Goal: Task Accomplishment & Management: Use online tool/utility

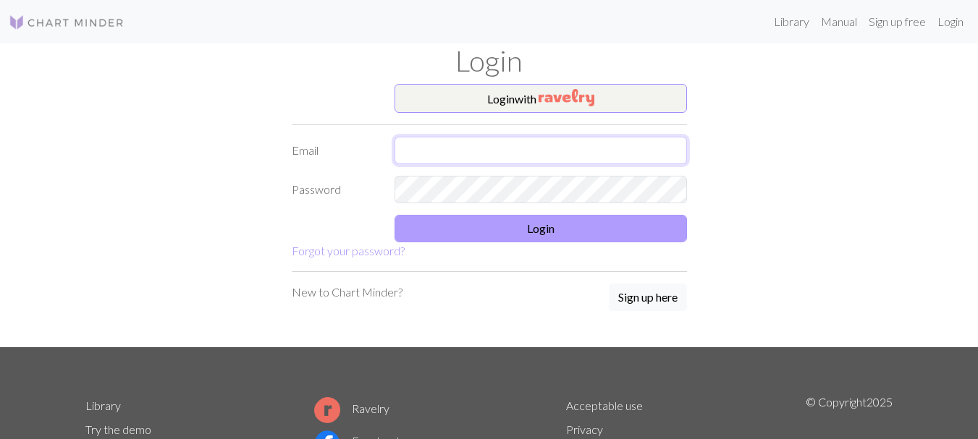
type input "litao@inbox.lv"
click at [540, 229] on button "Login" at bounding box center [541, 229] width 292 height 28
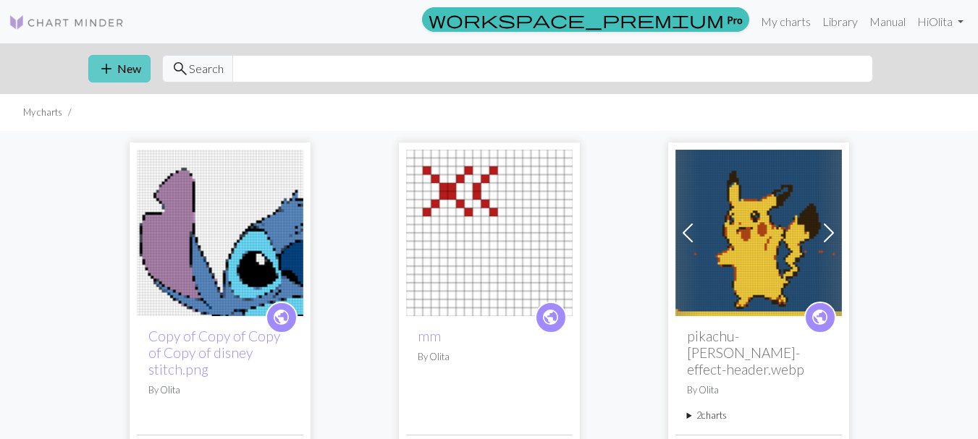
click at [113, 69] on span "add" at bounding box center [106, 69] width 17 height 20
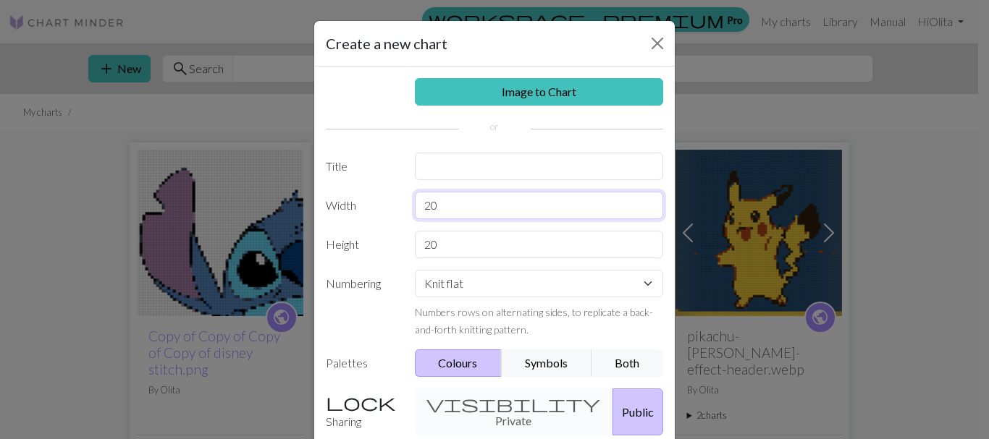
click at [439, 204] on input "20" at bounding box center [539, 206] width 249 height 28
type input "2"
type input "34"
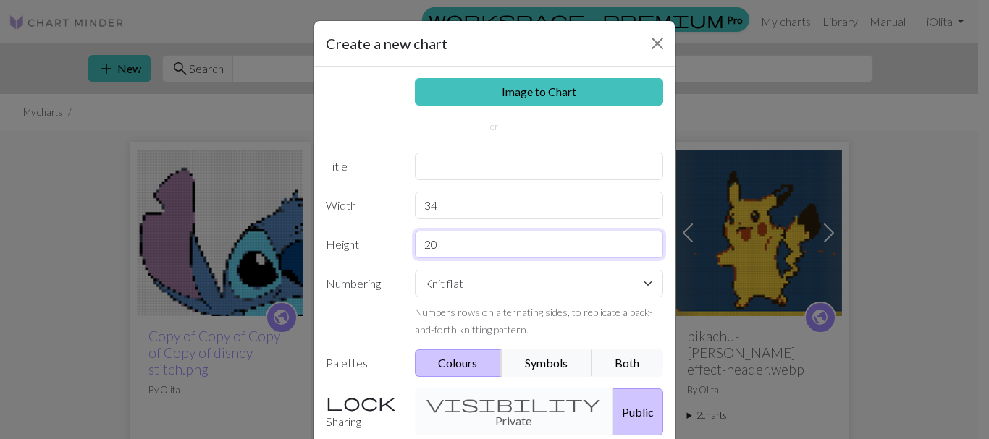
click at [439, 246] on input "20" at bounding box center [539, 245] width 249 height 28
type input "2"
type input "56"
click at [641, 282] on select "Knit flat Knit in the round Lace knitting Cross stitch" at bounding box center [539, 284] width 249 height 28
click at [641, 281] on select "Knit flat Knit in the round Lace knitting Cross stitch" at bounding box center [539, 284] width 249 height 28
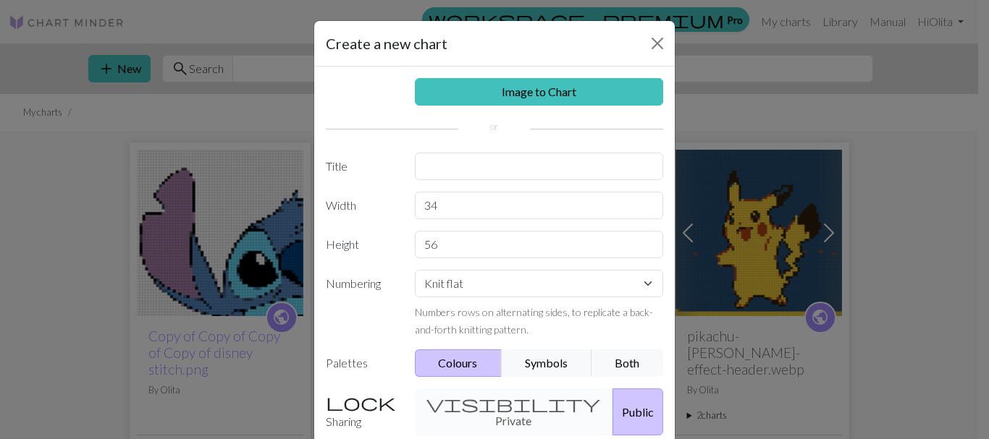
click at [458, 366] on button "Colours" at bounding box center [459, 364] width 88 height 28
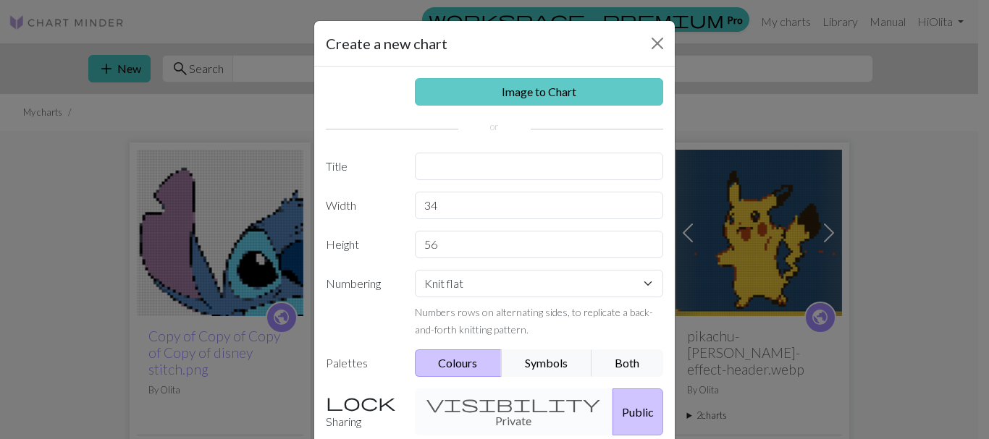
click at [539, 96] on link "Image to Chart" at bounding box center [539, 92] width 249 height 28
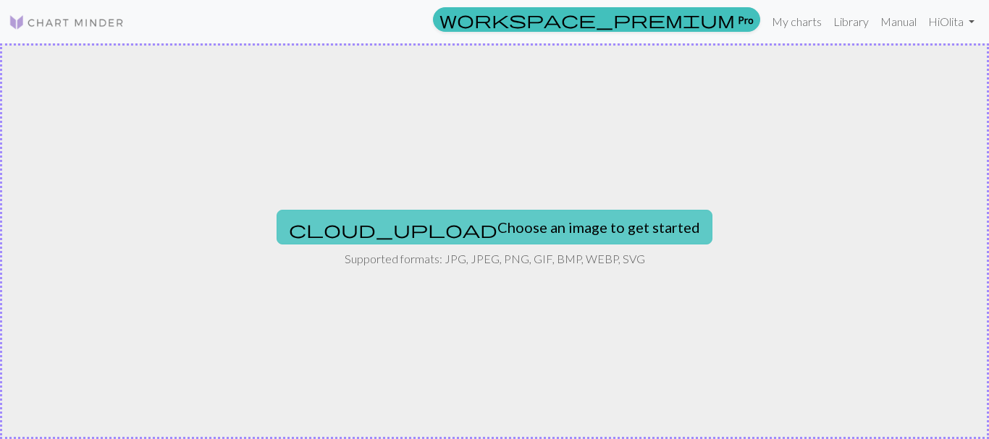
click at [455, 230] on button "cloud_upload Choose an image to get started" at bounding box center [495, 227] width 436 height 35
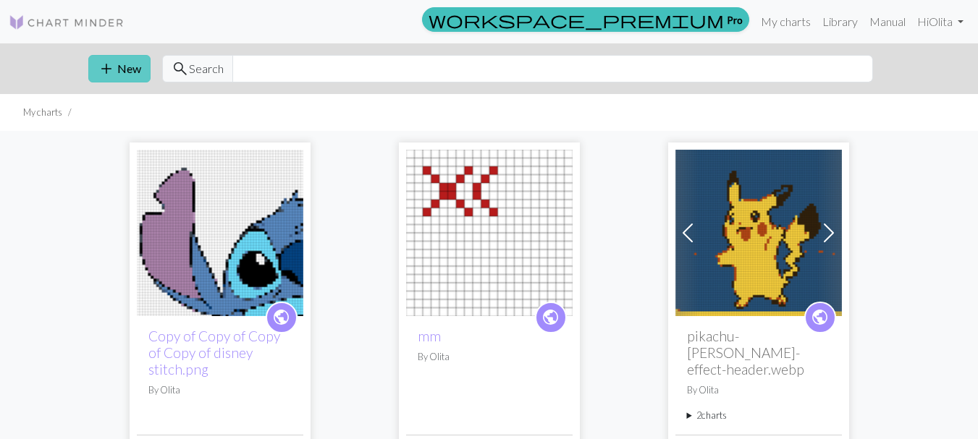
click at [117, 68] on button "add New" at bounding box center [119, 69] width 62 height 28
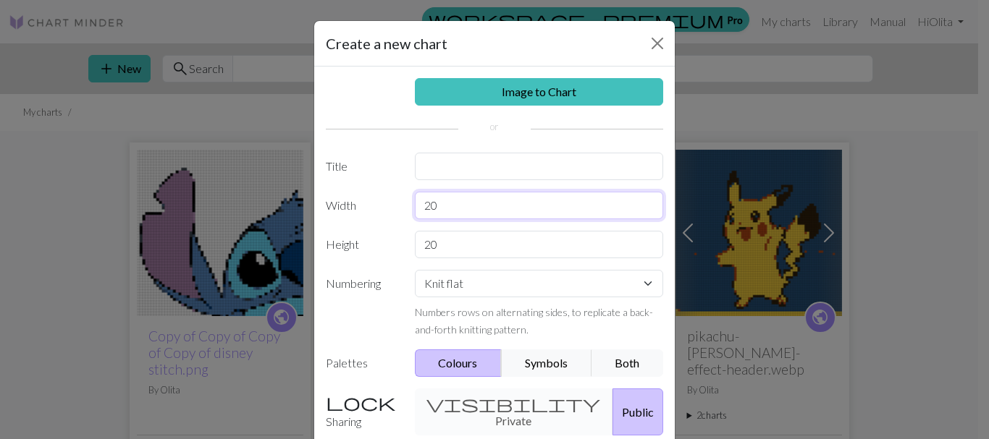
click at [450, 204] on input "20" at bounding box center [539, 206] width 249 height 28
click at [442, 172] on input "text" at bounding box center [539, 167] width 249 height 28
type input "ma"
click at [439, 198] on input "20" at bounding box center [539, 206] width 249 height 28
type input "2"
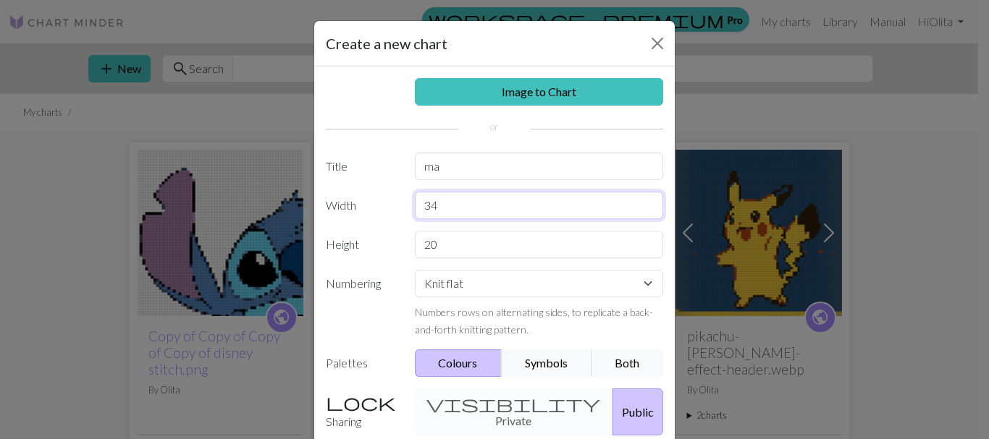
type input "34"
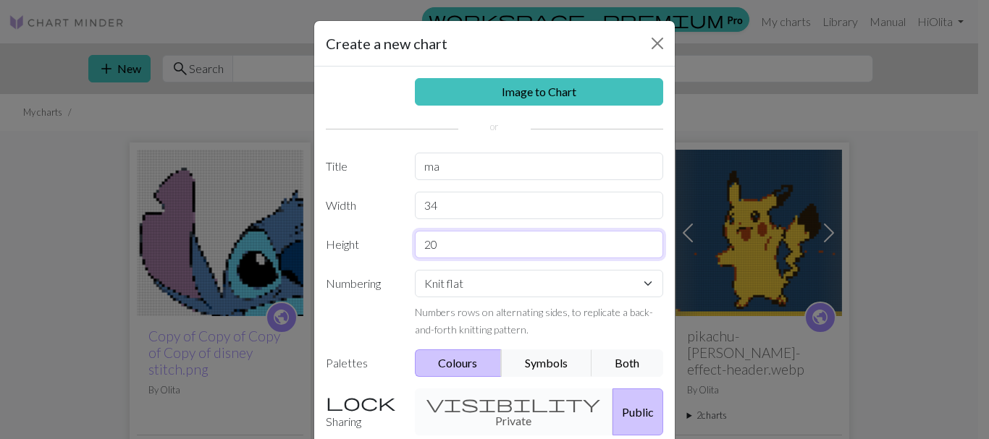
click at [437, 243] on input "20" at bounding box center [539, 245] width 249 height 28
type input "2"
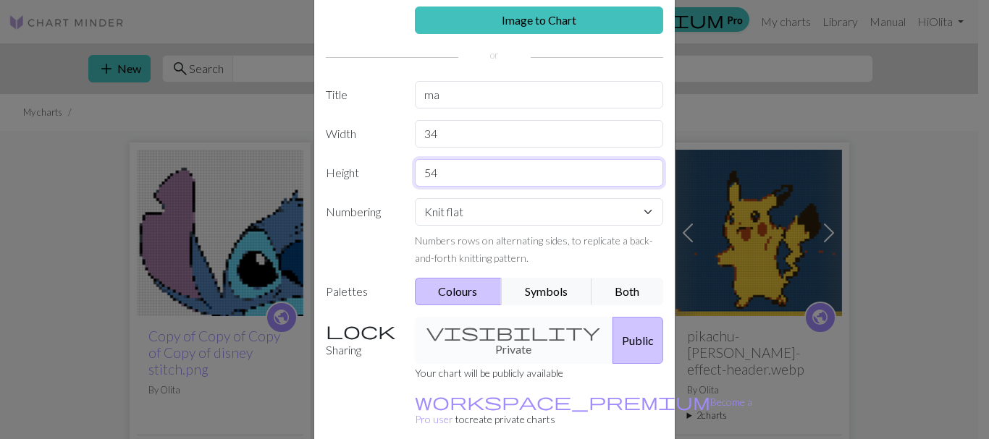
scroll to position [72, 0]
type input "54"
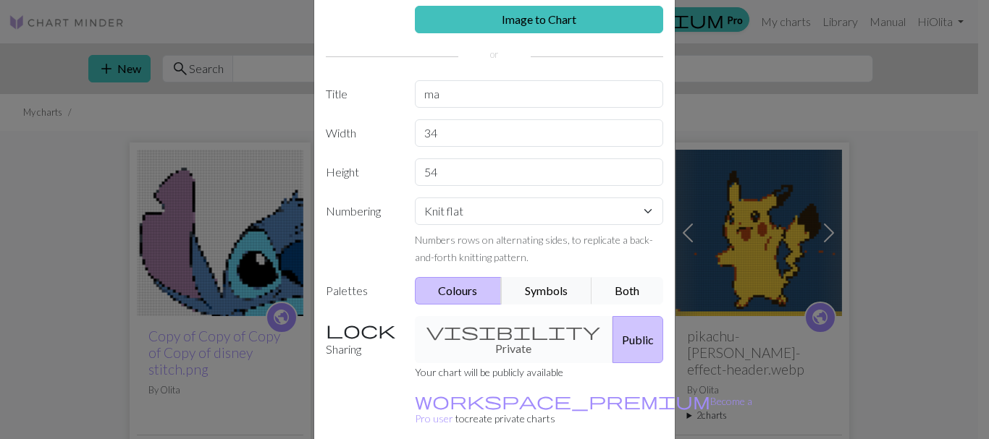
click at [623, 291] on button "Both" at bounding box center [627, 291] width 72 height 28
click at [553, 291] on button "Symbols" at bounding box center [546, 291] width 91 height 28
click at [457, 289] on button "Colours" at bounding box center [459, 291] width 88 height 28
click at [355, 295] on label "Palettes" at bounding box center [361, 291] width 89 height 28
click at [355, 289] on label "Palettes" at bounding box center [361, 291] width 89 height 28
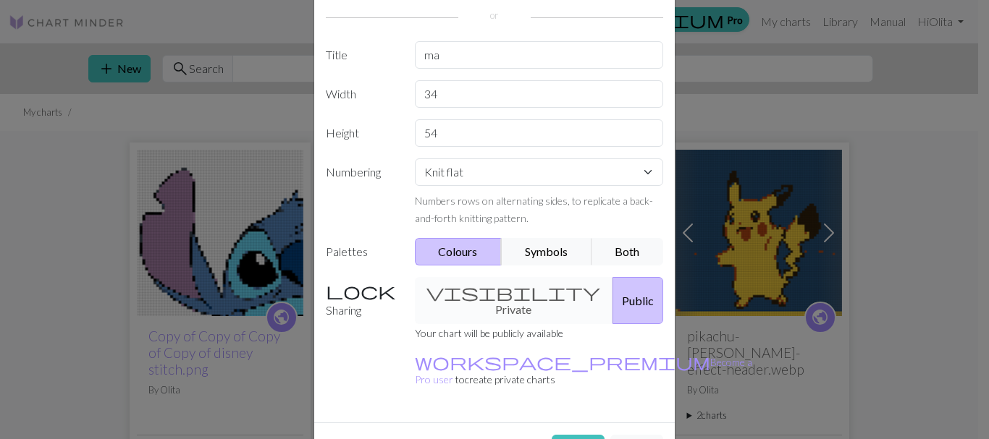
scroll to position [132, 0]
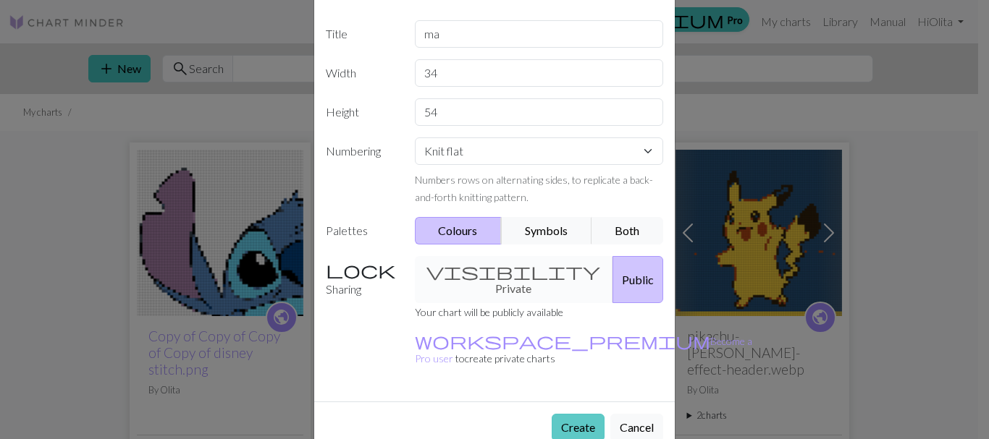
click at [565, 414] on button "Create" at bounding box center [578, 428] width 53 height 28
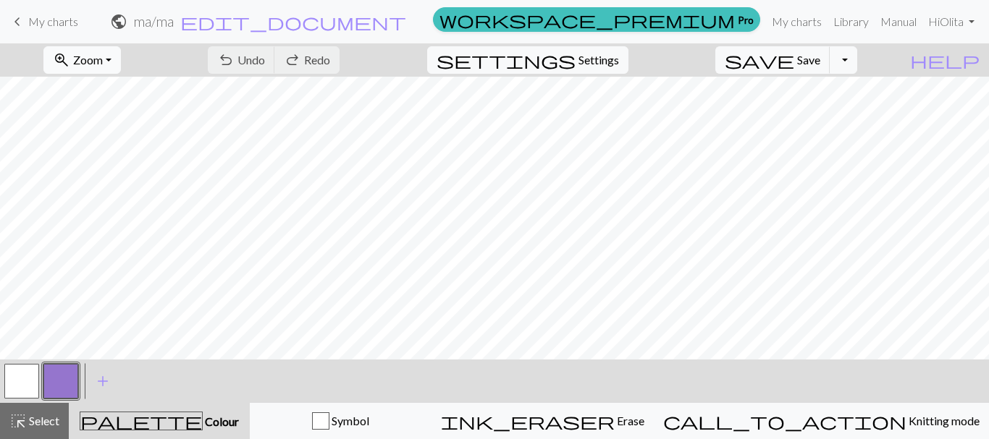
click at [121, 62] on button "zoom_in Zoom Zoom" at bounding box center [81, 60] width 77 height 28
click at [96, 174] on button "50%" at bounding box center [101, 173] width 114 height 23
click at [121, 61] on button "zoom_in Zoom Zoom" at bounding box center [81, 60] width 77 height 28
click at [101, 190] on button "100%" at bounding box center [101, 196] width 114 height 23
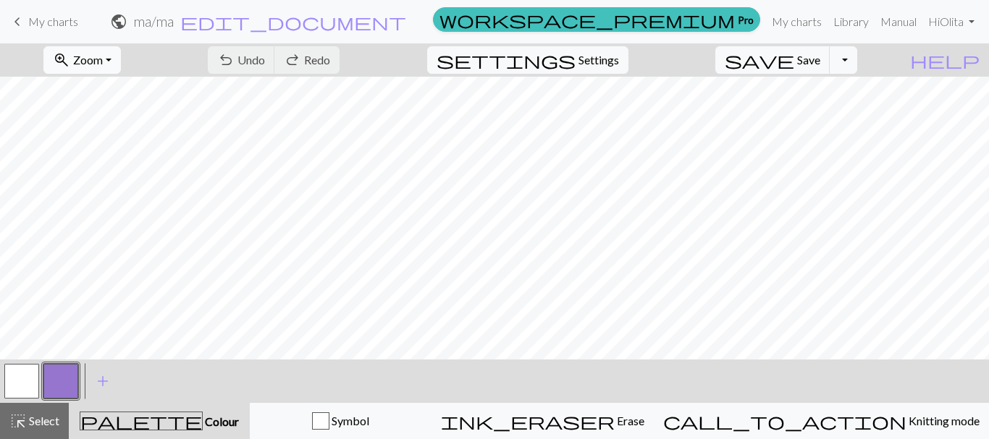
click at [121, 59] on button "zoom_in Zoom Zoom" at bounding box center [81, 60] width 77 height 28
click at [121, 60] on button "zoom_in Zoom Zoom" at bounding box center [81, 60] width 77 height 28
click at [106, 117] on button "Fit width" at bounding box center [101, 115] width 114 height 23
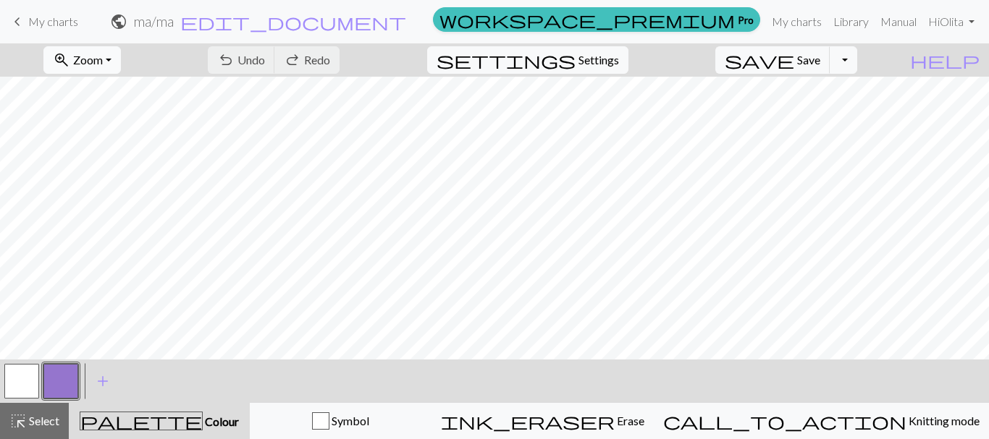
click at [121, 59] on button "zoom_in Zoom Zoom" at bounding box center [81, 60] width 77 height 28
click at [97, 88] on button "Fit all" at bounding box center [101, 91] width 114 height 23
click at [121, 57] on button "zoom_in Zoom Zoom" at bounding box center [81, 60] width 77 height 28
click at [101, 172] on button "50%" at bounding box center [101, 173] width 114 height 23
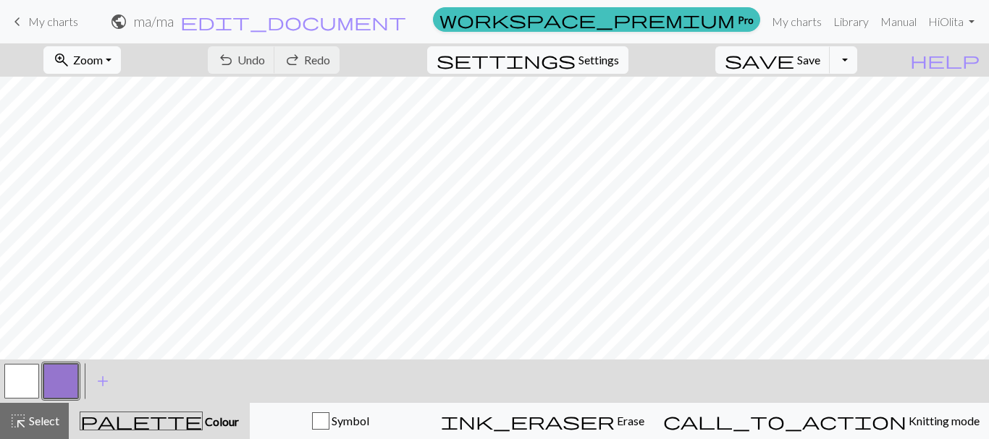
click at [121, 62] on button "zoom_in Zoom Zoom" at bounding box center [81, 60] width 77 height 28
click at [88, 194] on button "100%" at bounding box center [101, 196] width 114 height 23
click at [265, 63] on span "Undo" at bounding box center [251, 60] width 28 height 14
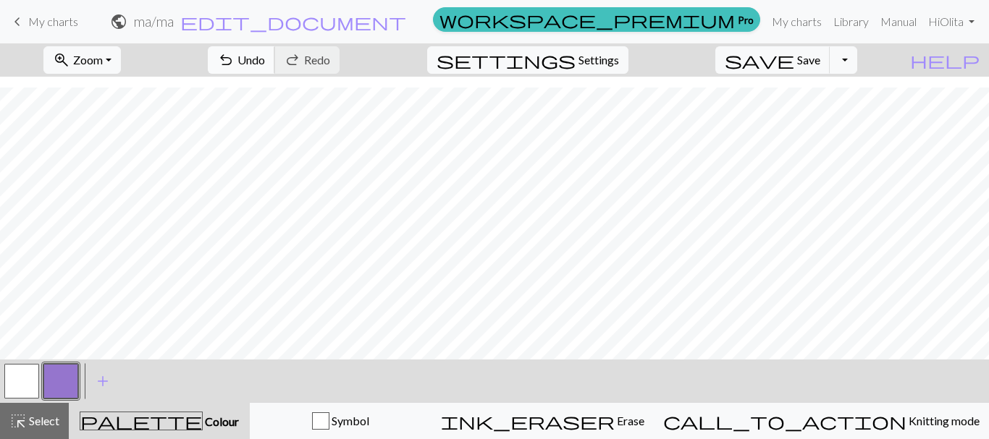
click at [265, 54] on span "Undo" at bounding box center [251, 60] width 28 height 14
click at [265, 65] on span "Undo" at bounding box center [251, 60] width 28 height 14
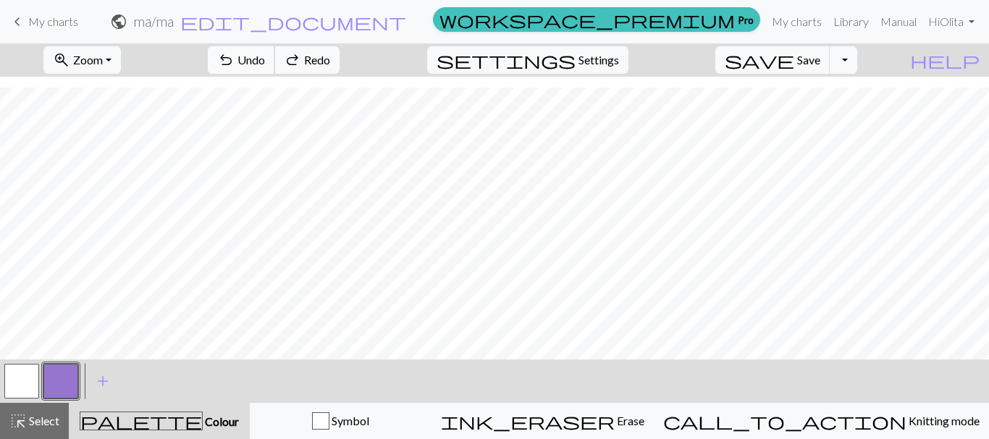
click at [265, 65] on span "Undo" at bounding box center [251, 60] width 28 height 14
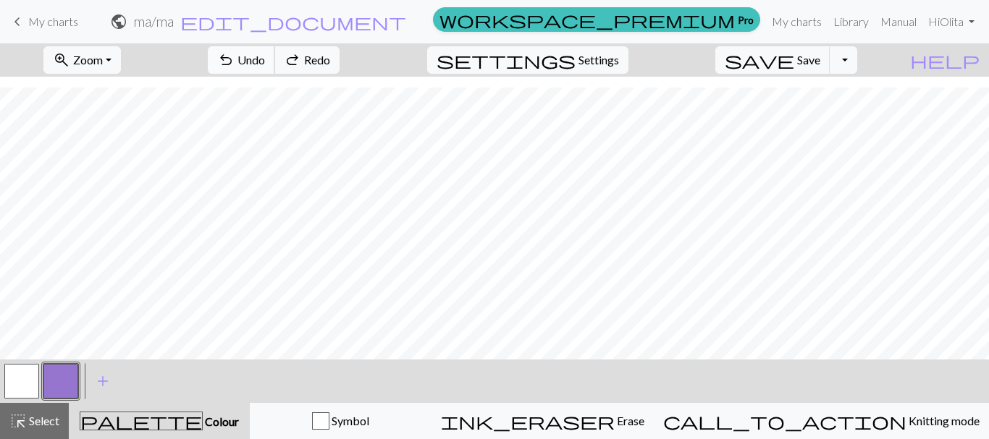
click at [265, 65] on span "Undo" at bounding box center [251, 60] width 28 height 14
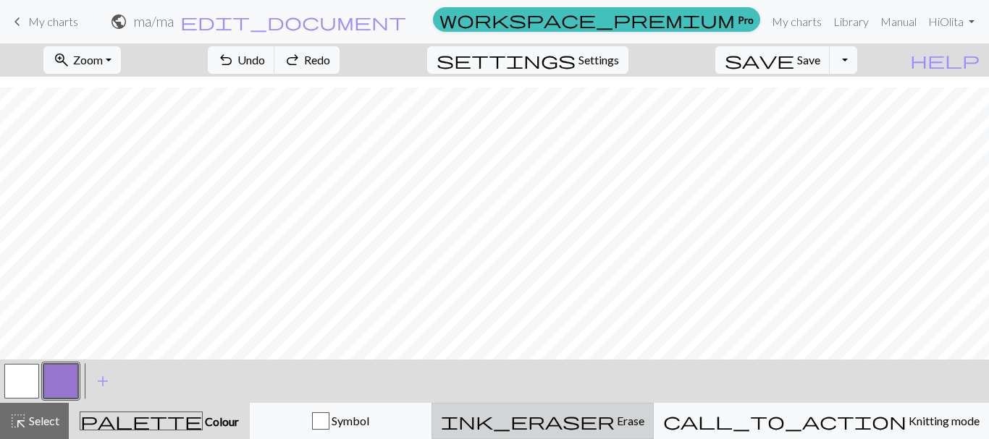
click at [644, 422] on span "Erase" at bounding box center [630, 421] width 30 height 14
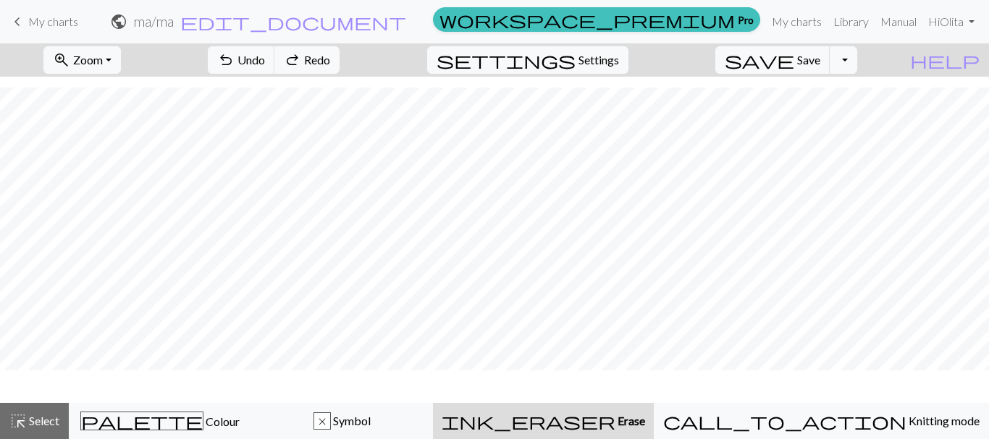
scroll to position [531, 0]
click at [640, 419] on span "Erase" at bounding box center [630, 421] width 30 height 14
click at [265, 56] on span "Undo" at bounding box center [251, 60] width 28 height 14
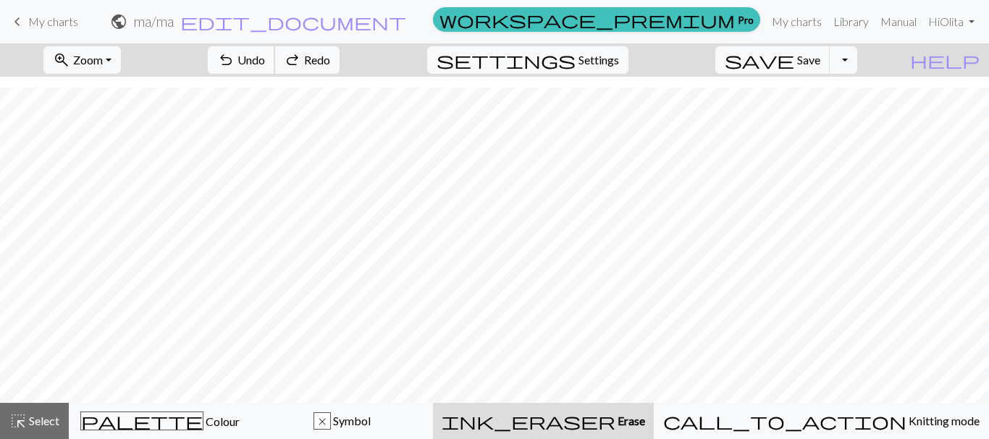
click at [265, 56] on span "Undo" at bounding box center [251, 60] width 28 height 14
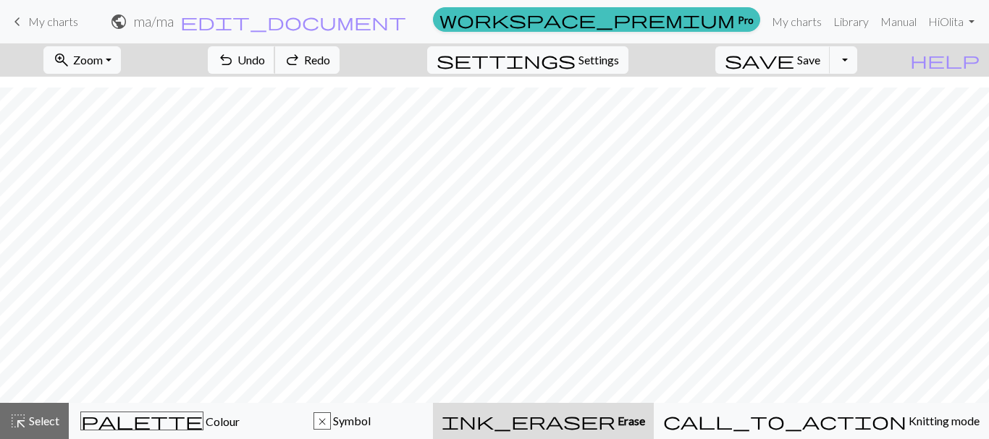
click at [265, 56] on span "Undo" at bounding box center [251, 60] width 28 height 14
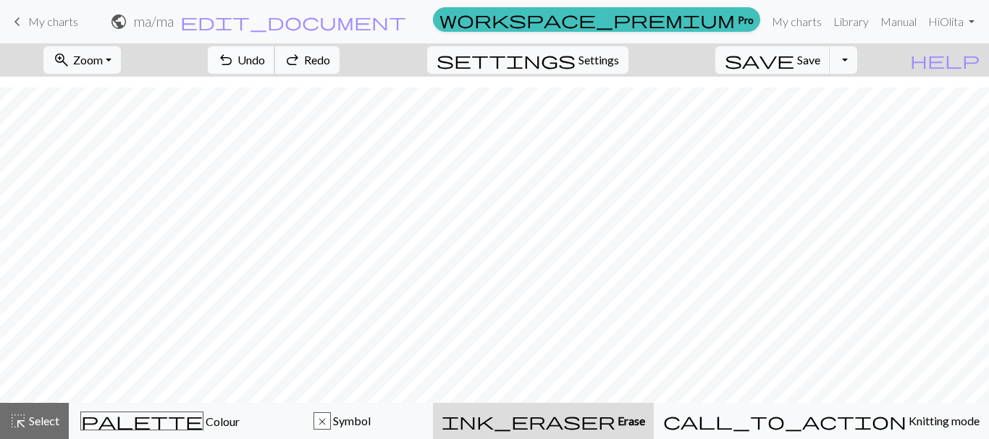
click at [265, 56] on span "Undo" at bounding box center [251, 60] width 28 height 14
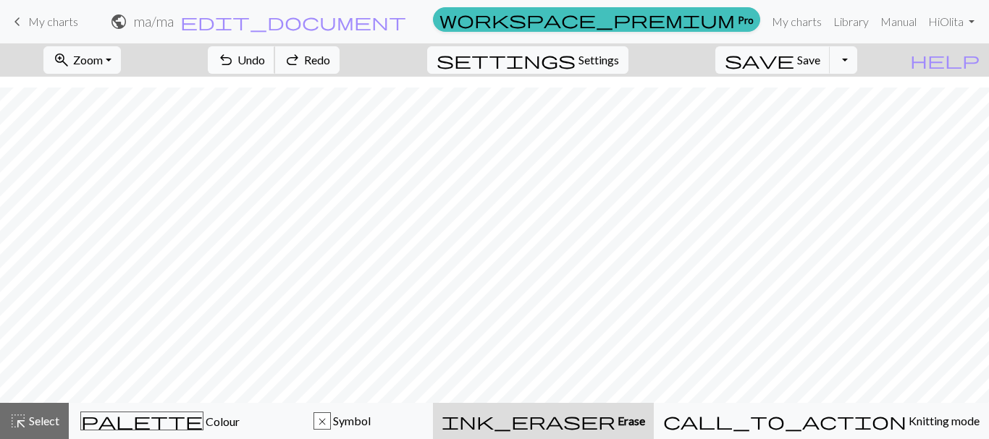
click at [265, 56] on span "Undo" at bounding box center [251, 60] width 28 height 14
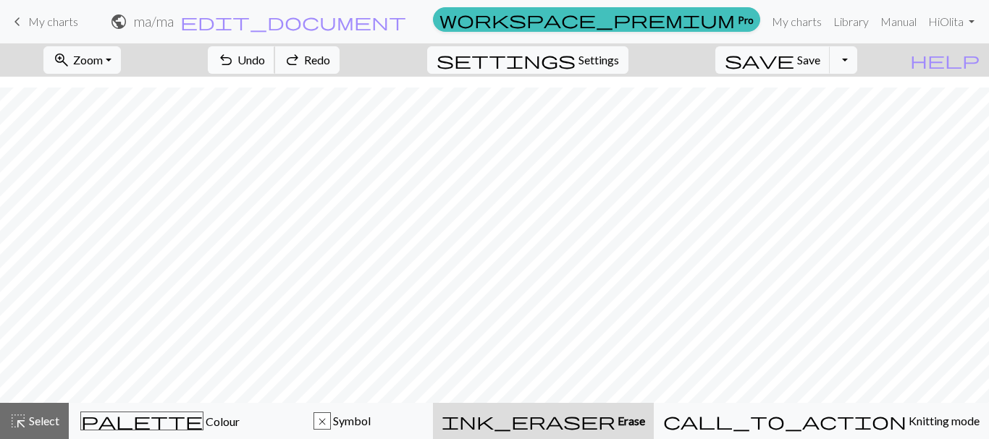
click at [265, 56] on span "Undo" at bounding box center [251, 60] width 28 height 14
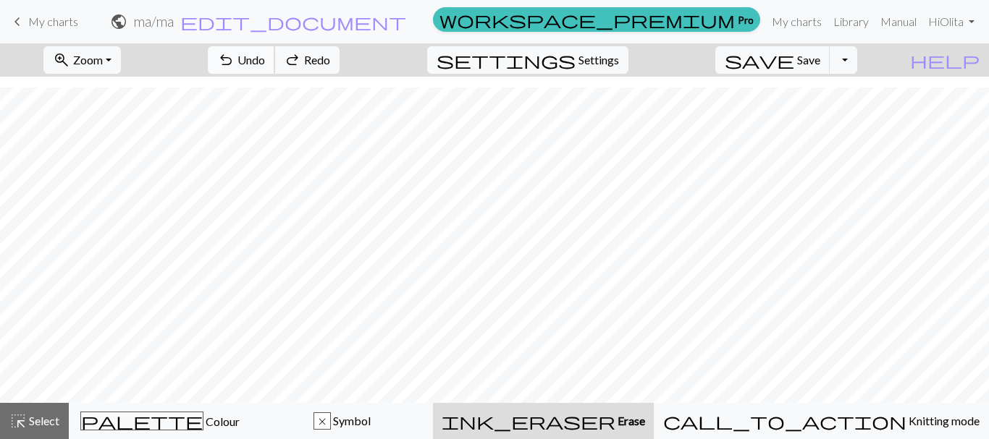
click at [265, 56] on span "Undo" at bounding box center [251, 60] width 28 height 14
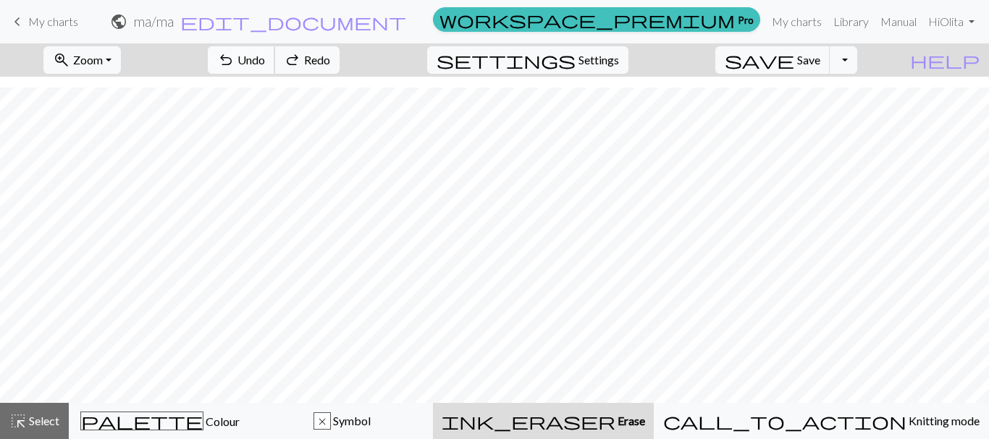
click at [265, 56] on span "Undo" at bounding box center [251, 60] width 28 height 14
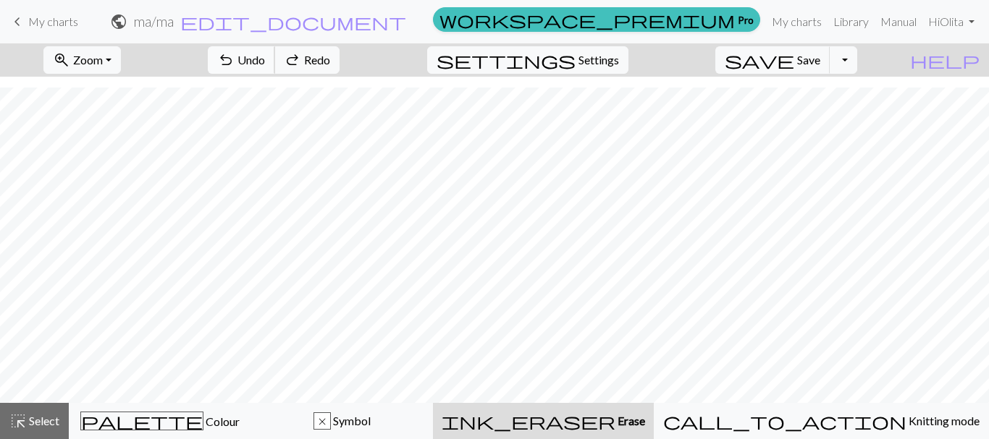
click at [265, 56] on span "Undo" at bounding box center [251, 60] width 28 height 14
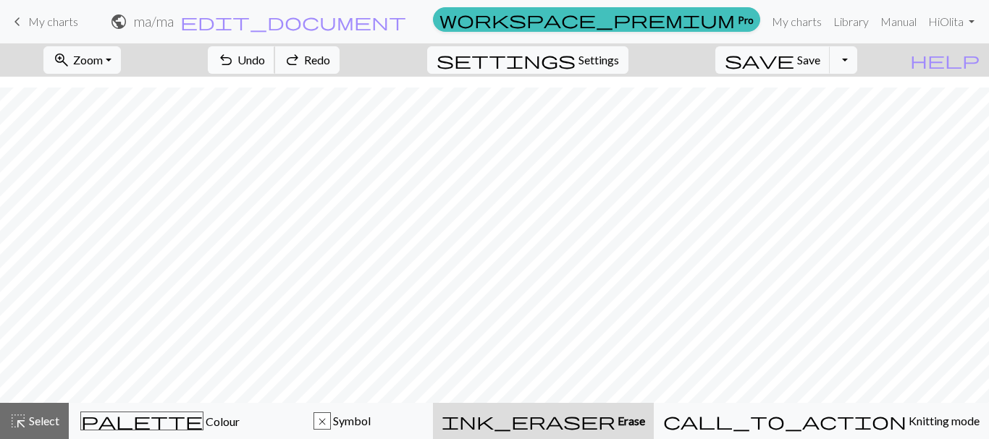
click at [265, 56] on span "Undo" at bounding box center [251, 60] width 28 height 14
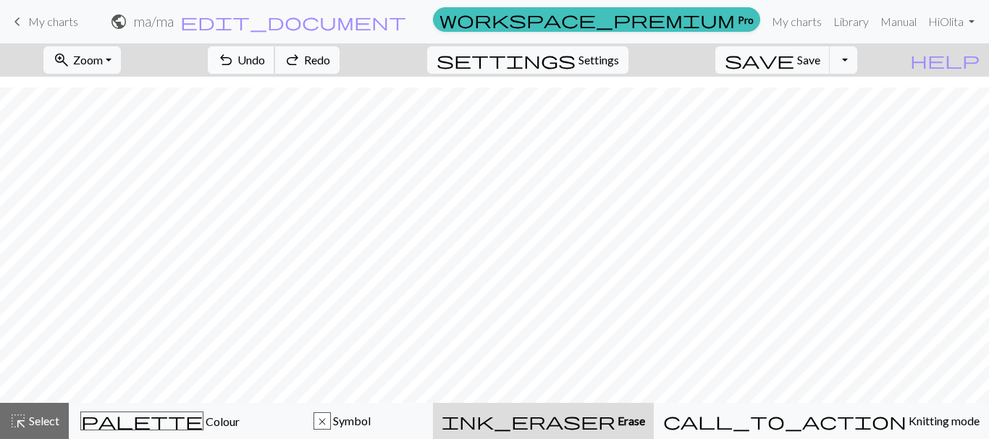
click at [265, 56] on span "Undo" at bounding box center [251, 60] width 28 height 14
click at [329, 56] on div "undo Undo Undo redo Redo Redo" at bounding box center [273, 59] width 153 height 33
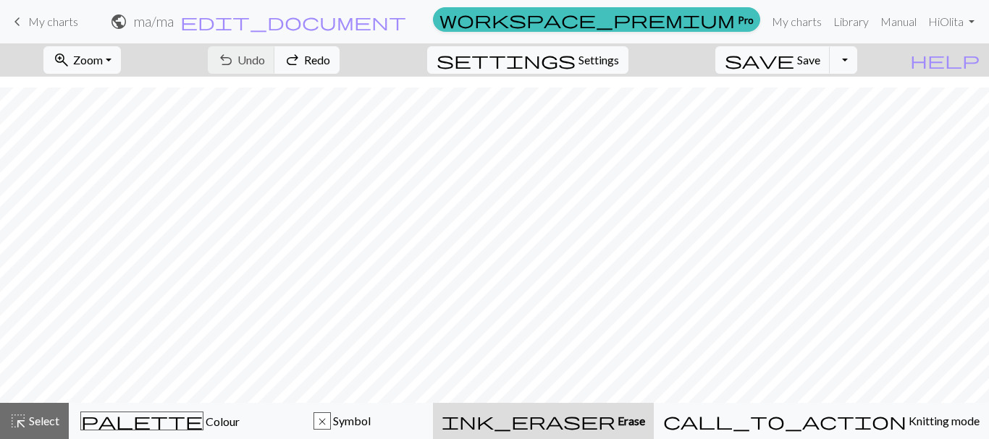
click at [332, 62] on div "undo Undo Undo redo Redo Redo" at bounding box center [273, 59] width 153 height 33
click at [340, 61] on div "undo Undo Undo redo Redo Redo" at bounding box center [273, 59] width 153 height 33
click at [645, 426] on span "Erase" at bounding box center [630, 421] width 30 height 14
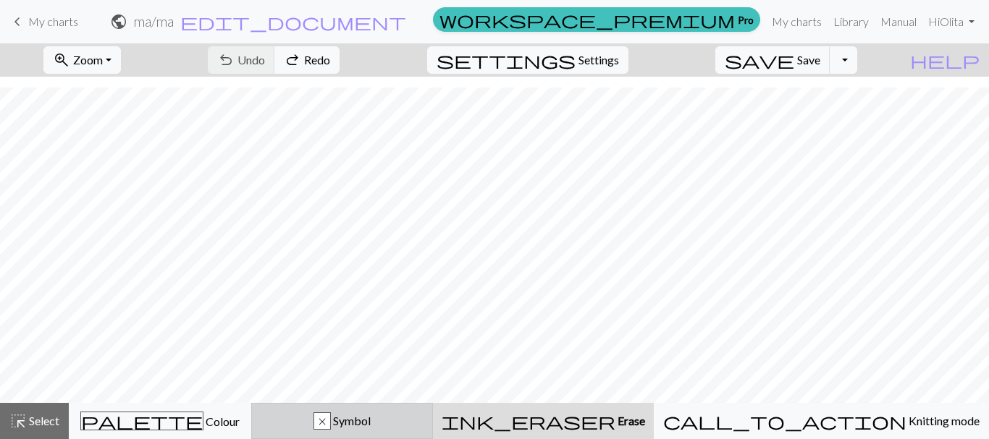
click at [371, 425] on span "Symbol" at bounding box center [351, 421] width 40 height 14
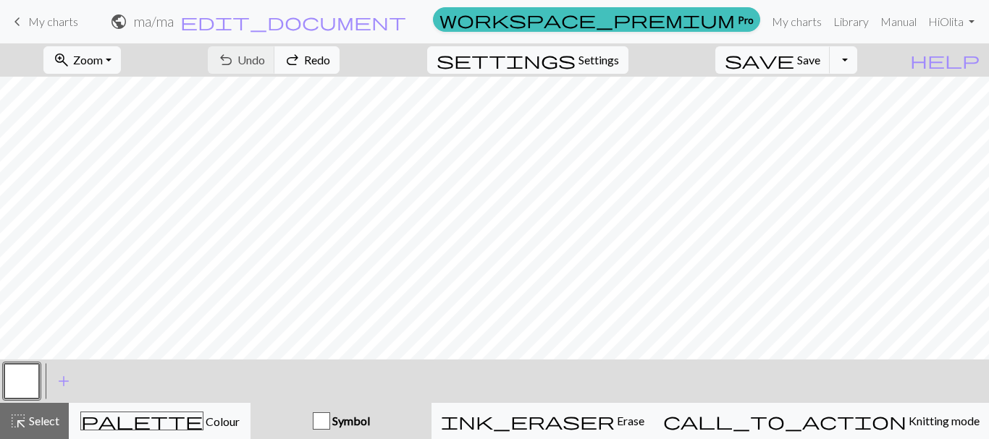
click at [332, 56] on div "undo Undo Undo redo Redo Redo" at bounding box center [273, 59] width 153 height 33
click at [265, 64] on span "Undo" at bounding box center [251, 60] width 28 height 14
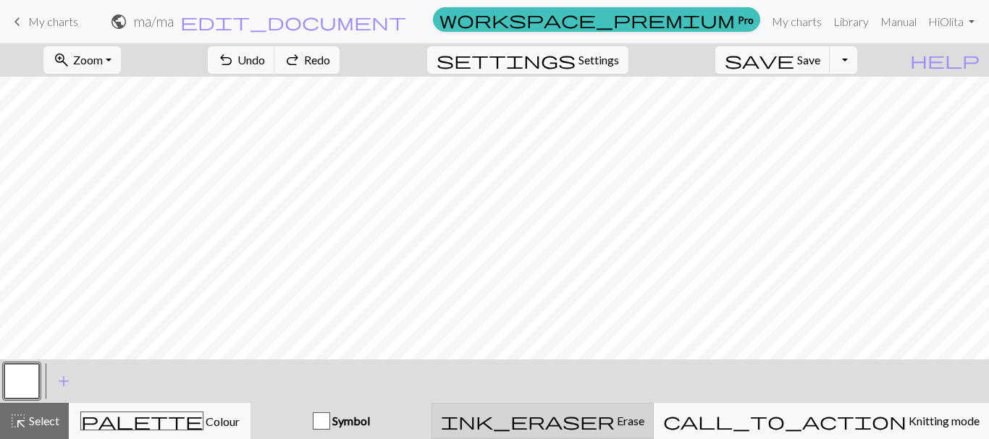
click at [644, 422] on span "Erase" at bounding box center [630, 421] width 30 height 14
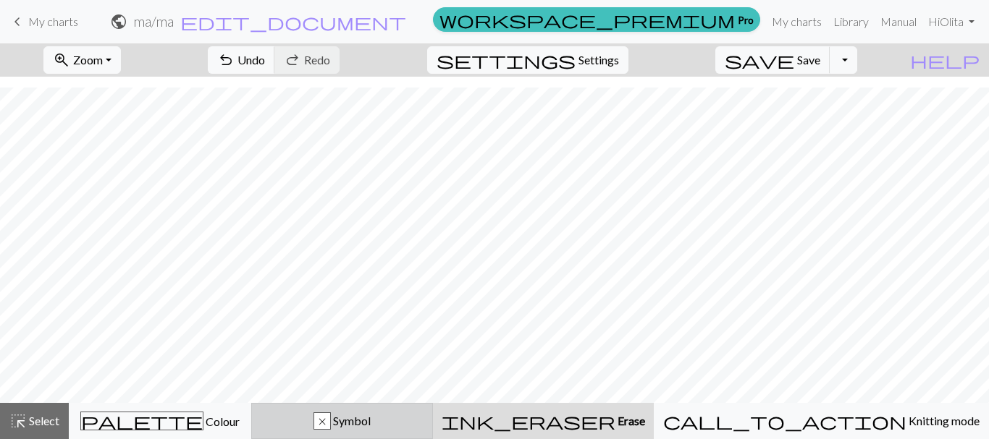
click at [371, 425] on span "Symbol" at bounding box center [351, 421] width 40 height 14
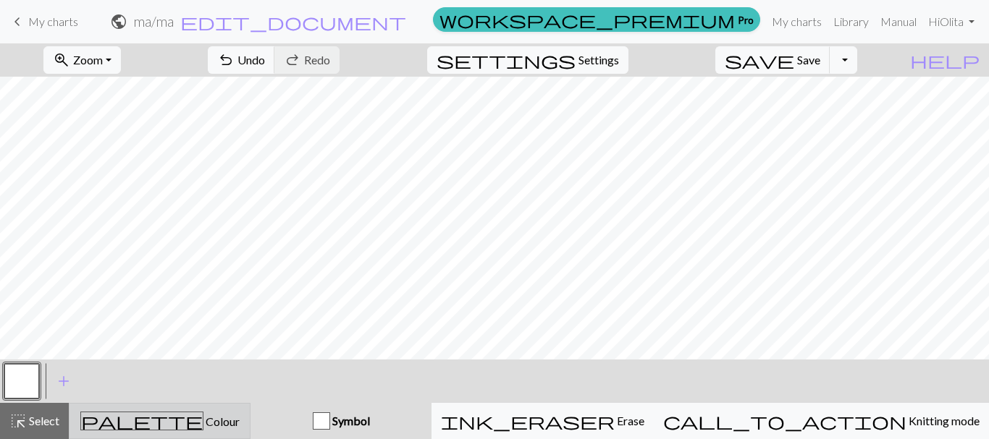
click at [212, 426] on span "Colour" at bounding box center [221, 422] width 36 height 14
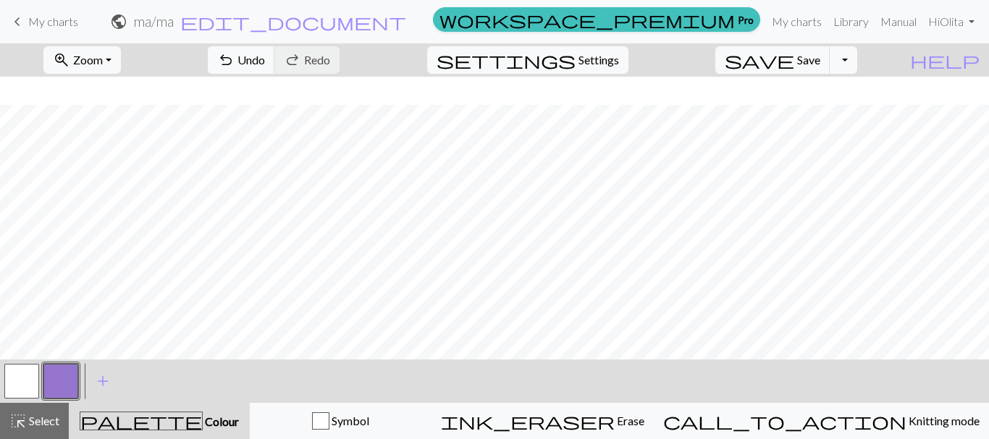
scroll to position [575, 0]
click at [265, 62] on span "Undo" at bounding box center [251, 60] width 28 height 14
click at [275, 68] on button "undo Undo Undo" at bounding box center [241, 60] width 67 height 28
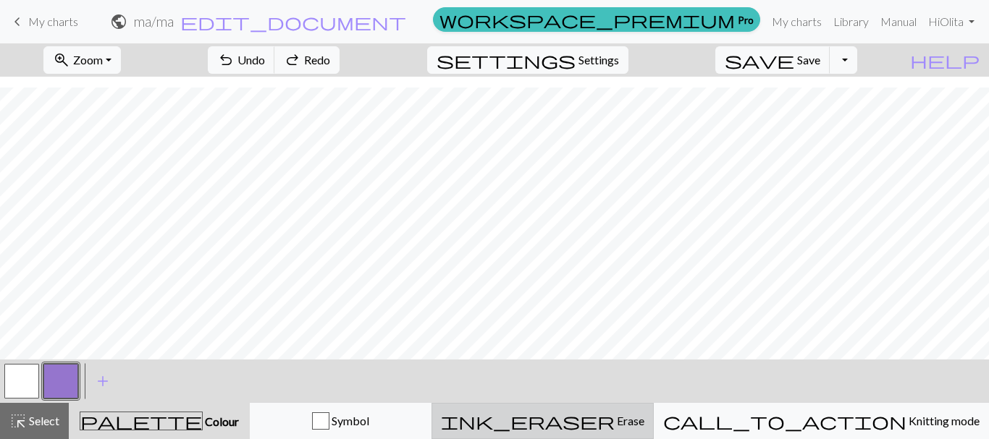
click at [644, 424] on span "Erase" at bounding box center [630, 421] width 30 height 14
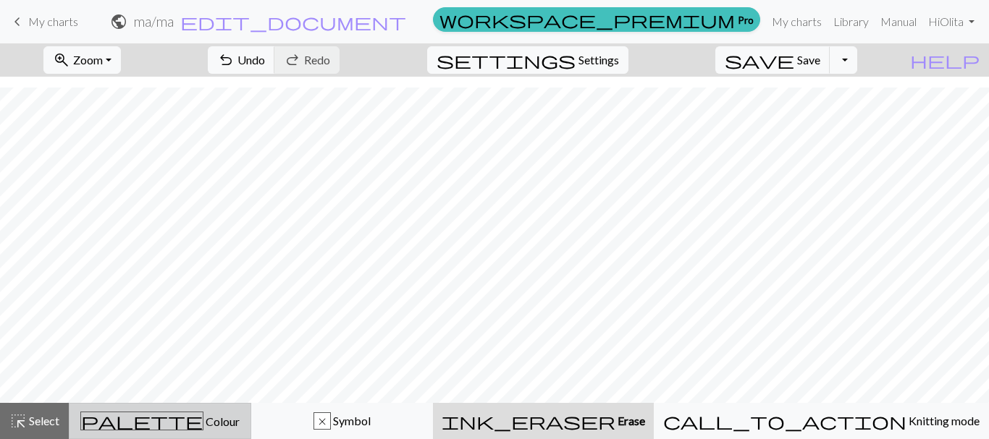
click at [203, 419] on span "Colour" at bounding box center [221, 422] width 36 height 14
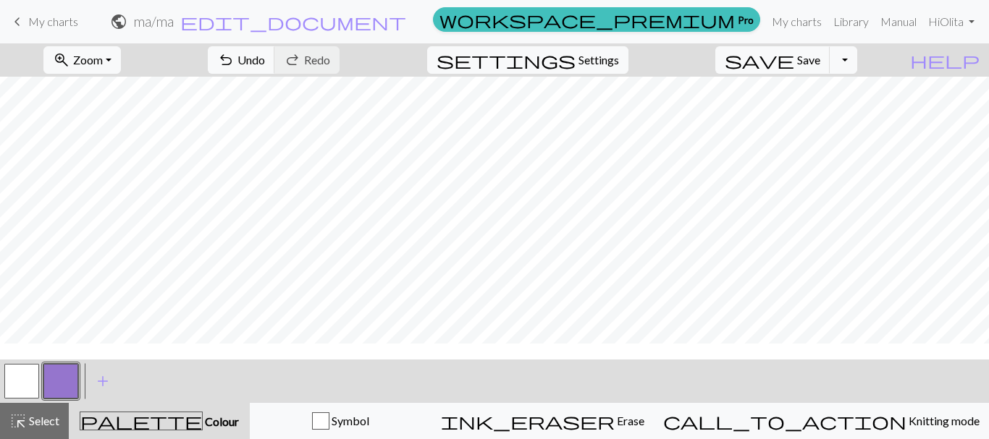
scroll to position [502, 0]
click at [121, 56] on button "zoom_in Zoom Zoom" at bounding box center [81, 60] width 77 height 28
click at [90, 173] on button "50%" at bounding box center [101, 173] width 114 height 23
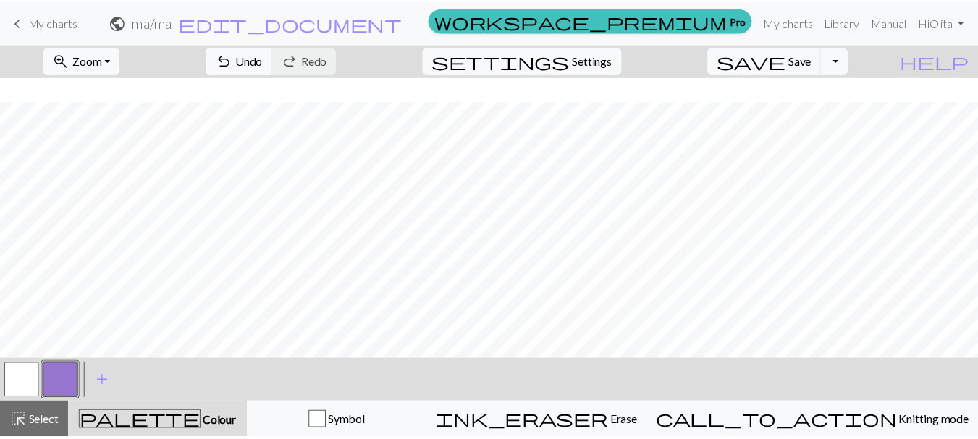
scroll to position [169, 0]
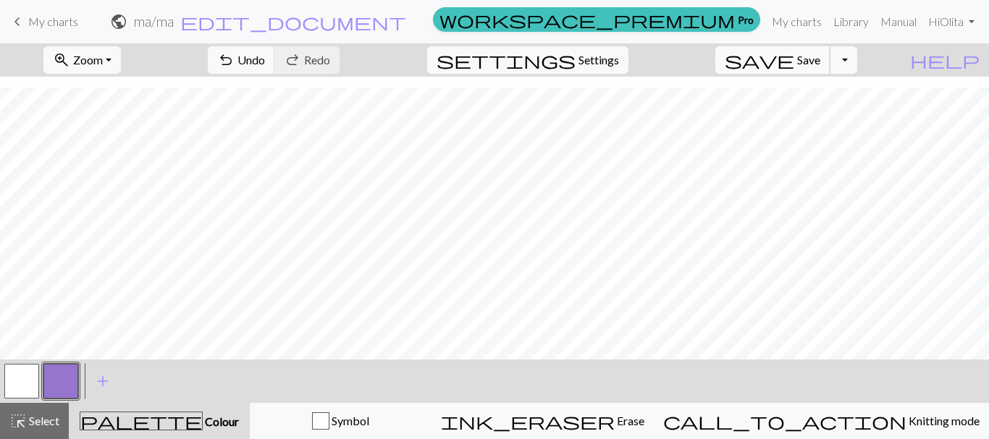
click at [820, 59] on span "Save" at bounding box center [808, 60] width 23 height 14
click at [65, 25] on span "My charts" at bounding box center [53, 21] width 50 height 14
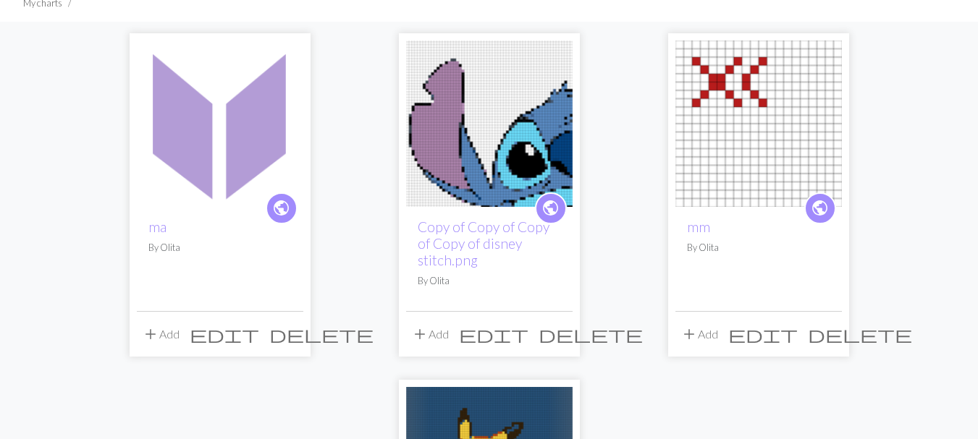
scroll to position [145, 0]
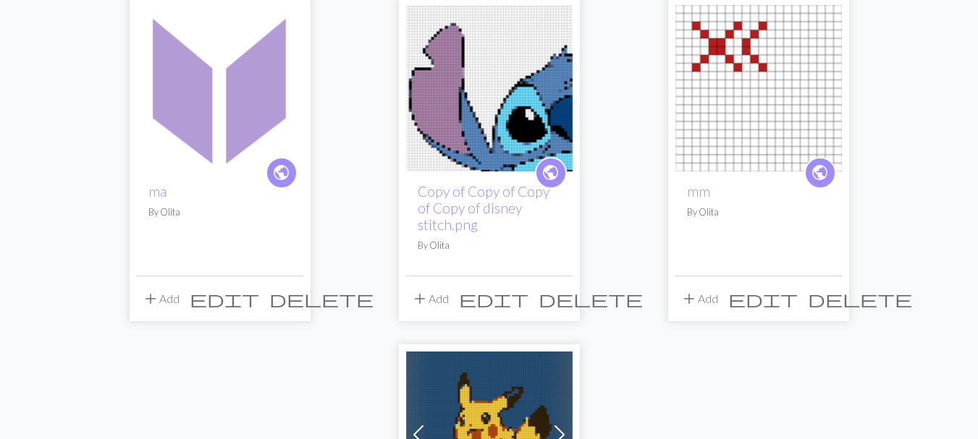
click at [562, 289] on span "delete" at bounding box center [591, 299] width 104 height 20
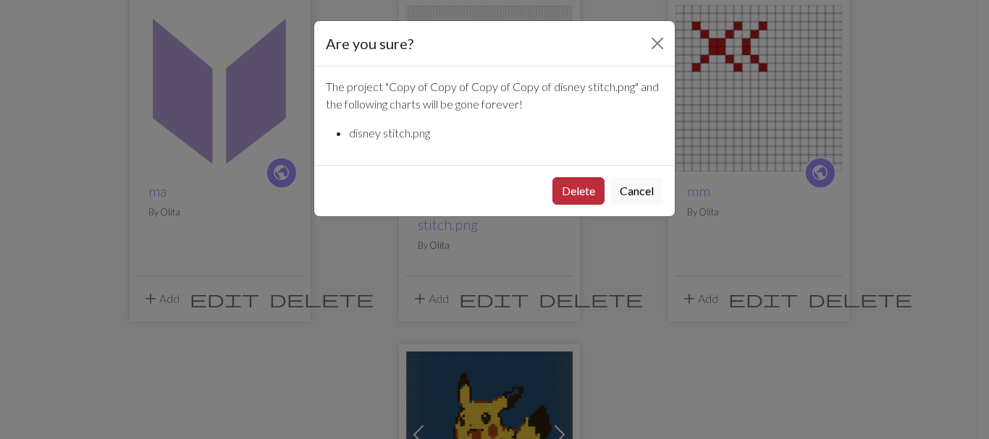
click at [572, 196] on button "Delete" at bounding box center [578, 191] width 52 height 28
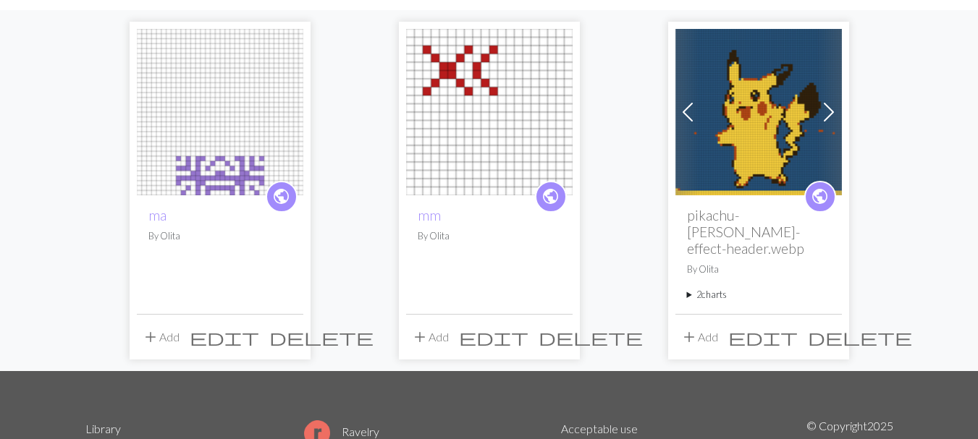
scroll to position [145, 0]
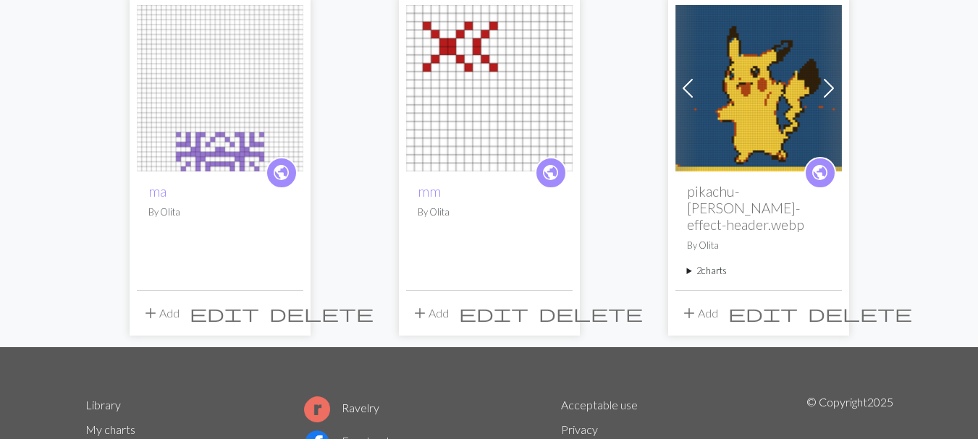
click at [560, 303] on span "delete" at bounding box center [591, 313] width 104 height 20
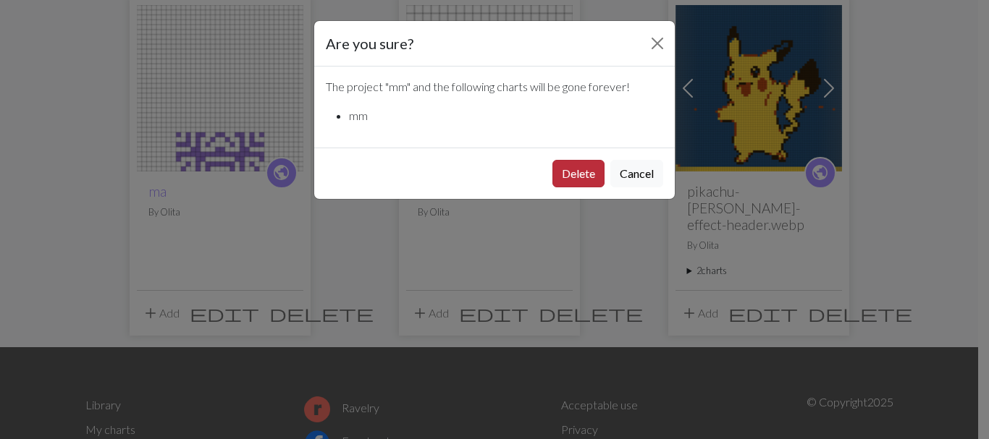
click at [578, 174] on button "Delete" at bounding box center [578, 174] width 52 height 28
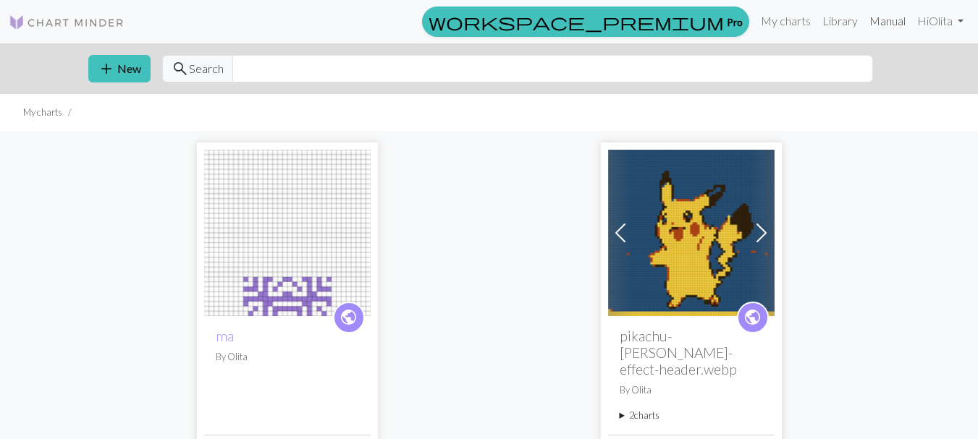
click at [885, 19] on link "Manual" at bounding box center [888, 21] width 48 height 29
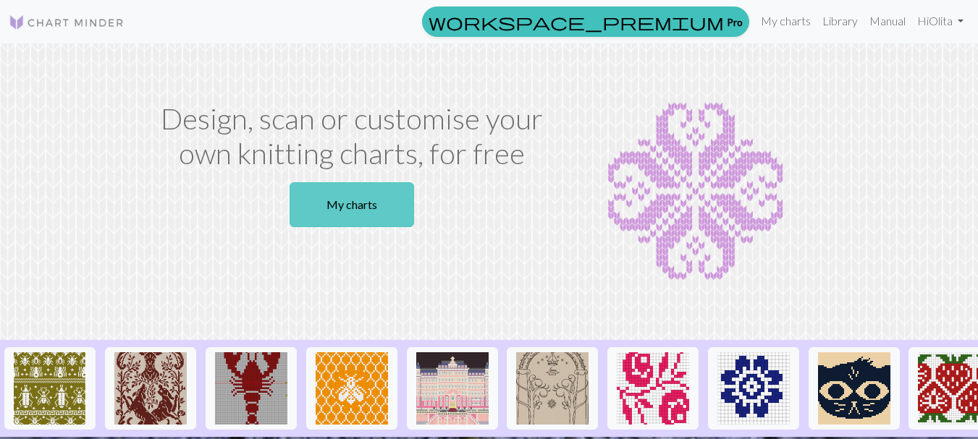
click at [353, 210] on link "My charts" at bounding box center [352, 204] width 125 height 45
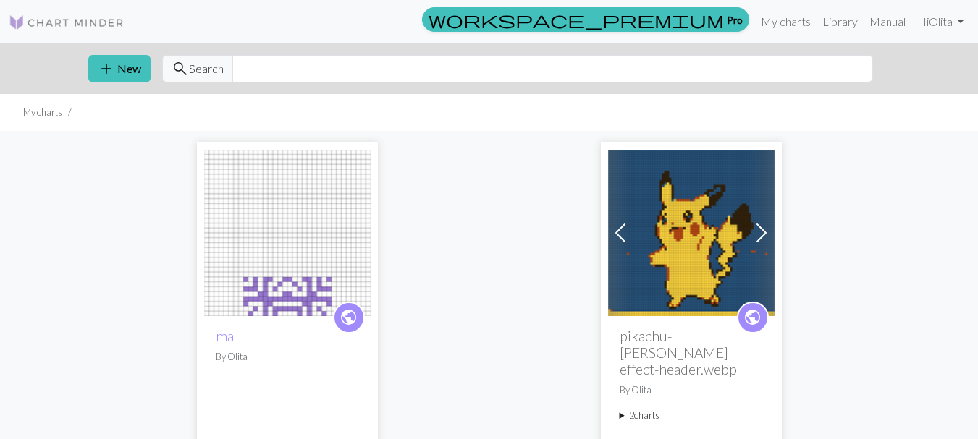
scroll to position [72, 0]
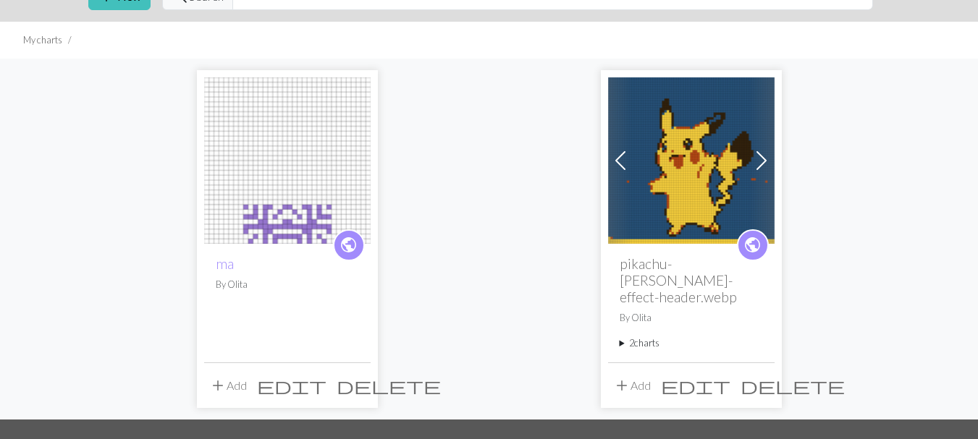
click at [298, 174] on img at bounding box center [287, 160] width 167 height 167
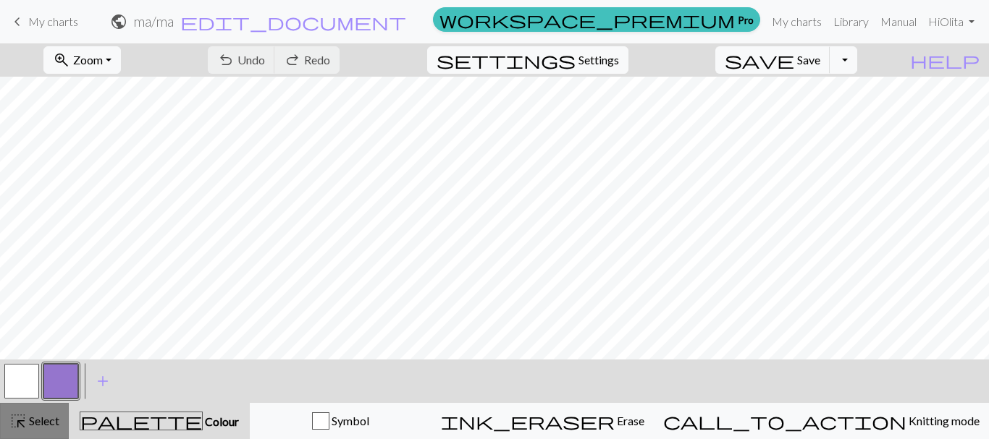
click at [46, 422] on span "Select" at bounding box center [43, 421] width 33 height 14
click at [329, 64] on div "undo Undo Undo redo Redo Redo" at bounding box center [273, 59] width 153 height 33
click at [27, 386] on button "button" at bounding box center [21, 381] width 35 height 35
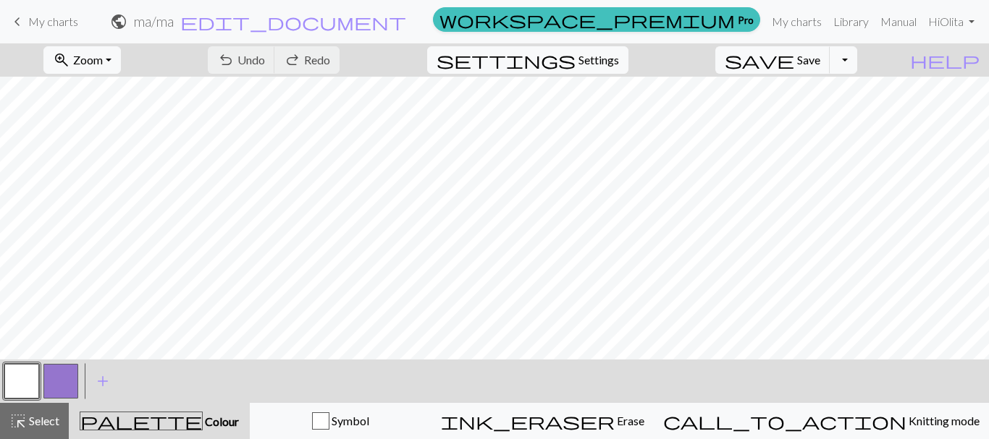
click at [60, 385] on button "button" at bounding box center [60, 381] width 35 height 35
click at [203, 417] on span "Colour" at bounding box center [221, 422] width 36 height 14
click at [106, 384] on span "add" at bounding box center [102, 381] width 17 height 20
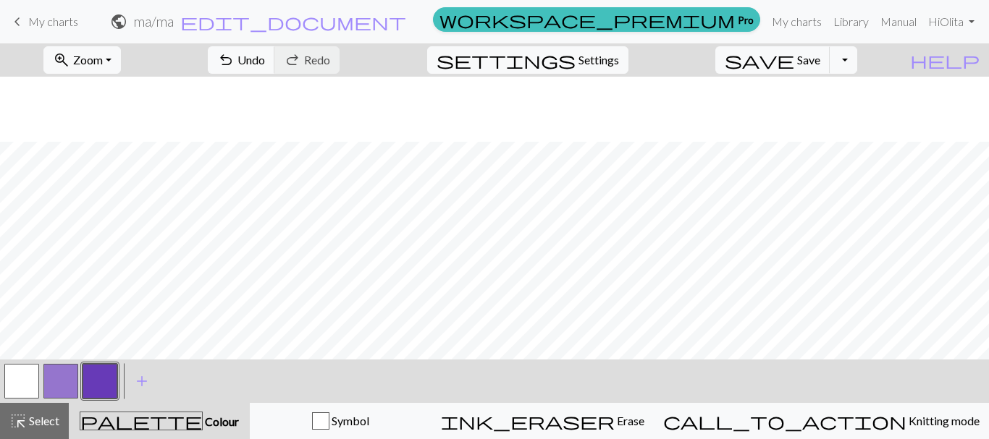
scroll to position [575, 0]
click at [265, 57] on span "Undo" at bounding box center [251, 60] width 28 height 14
click at [619, 60] on span "Settings" at bounding box center [598, 59] width 41 height 17
select select "aran"
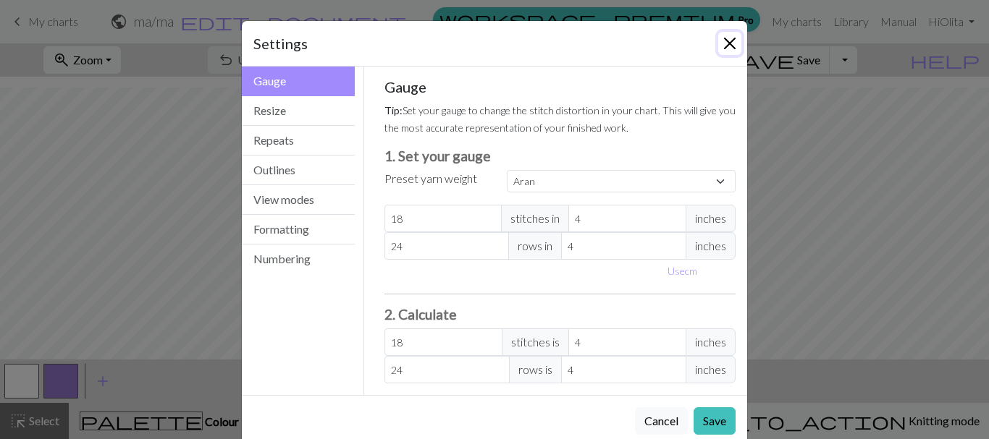
click at [724, 49] on button "Close" at bounding box center [729, 43] width 23 height 23
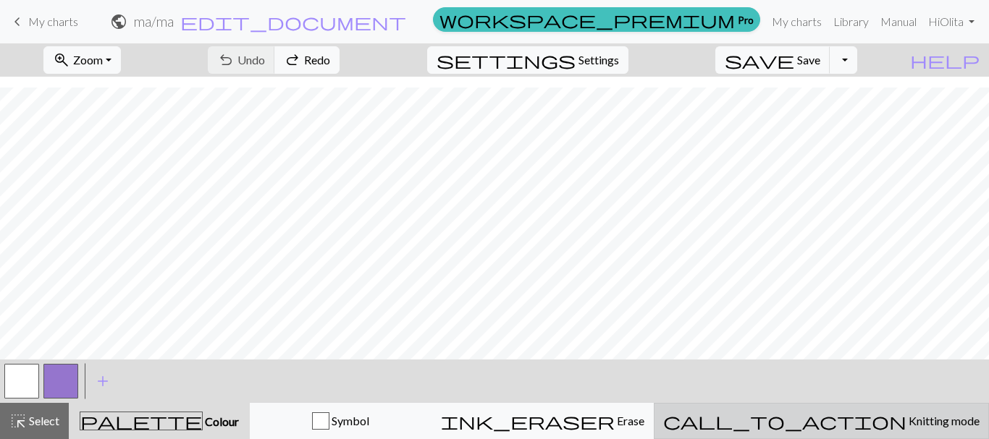
click at [906, 421] on span "Knitting mode" at bounding box center [942, 421] width 73 height 14
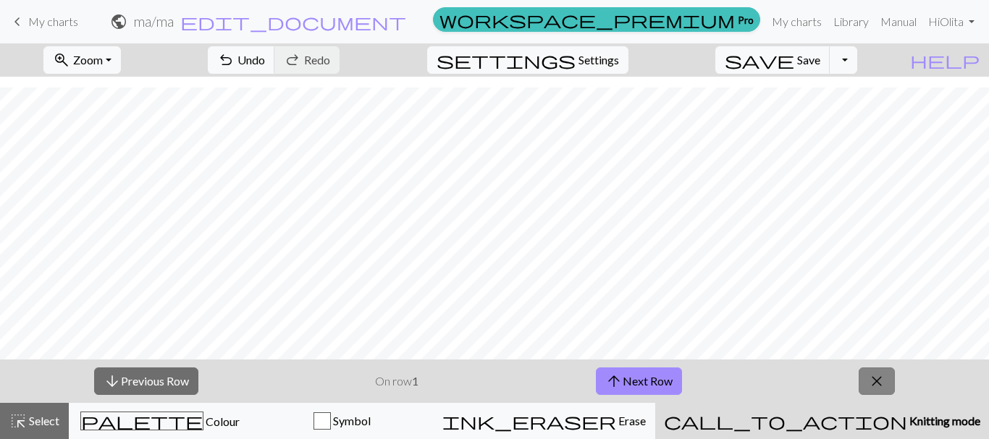
click at [874, 379] on span "close" at bounding box center [876, 381] width 17 height 20
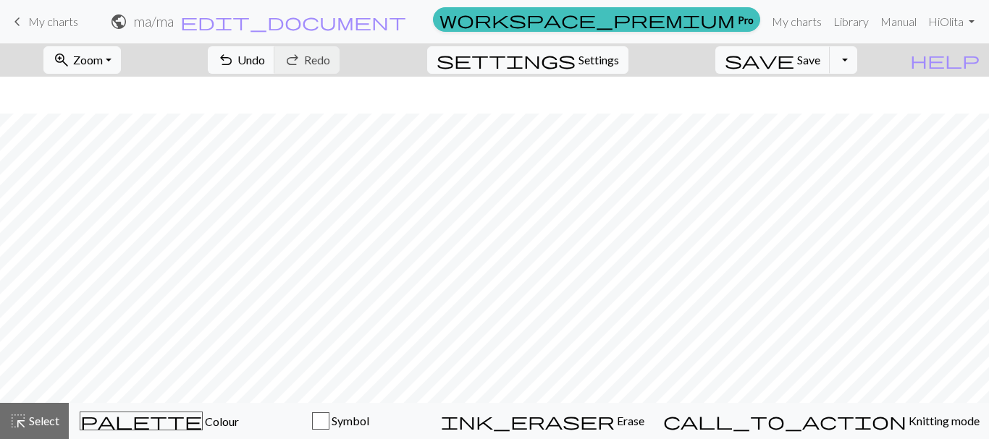
scroll to position [531, 0]
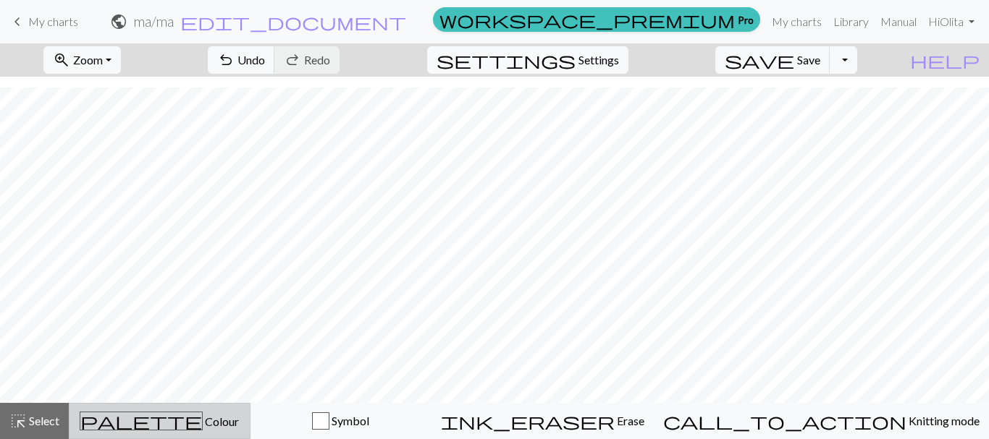
click at [203, 420] on span "Colour" at bounding box center [221, 422] width 36 height 14
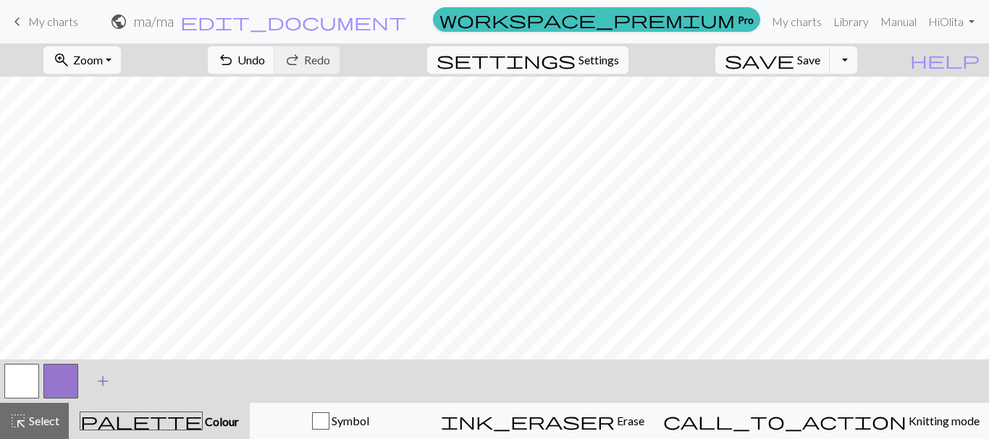
click at [104, 383] on span "add" at bounding box center [102, 381] width 17 height 20
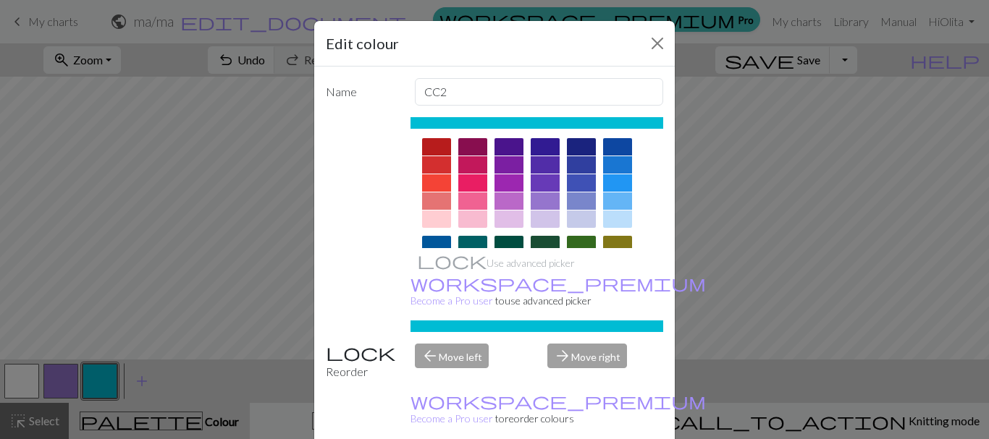
scroll to position [80, 0]
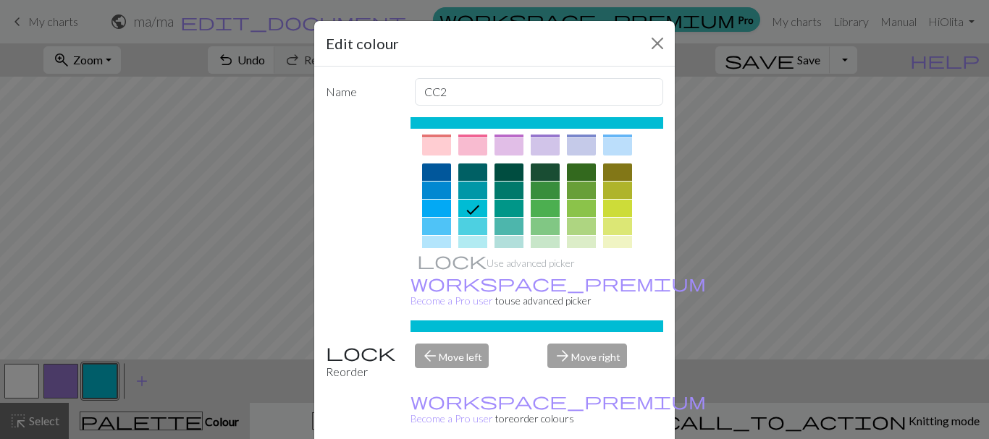
click at [429, 174] on div at bounding box center [436, 172] width 29 height 17
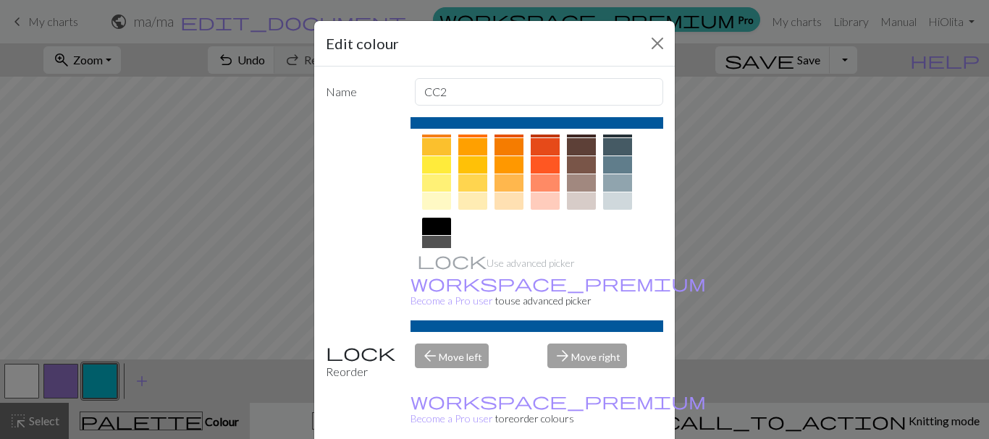
scroll to position [225, 0]
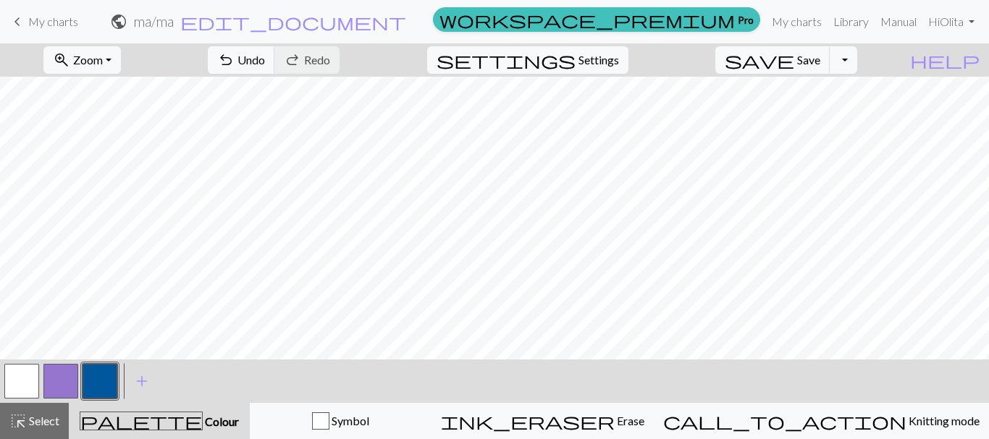
click at [105, 384] on button "button" at bounding box center [100, 381] width 35 height 35
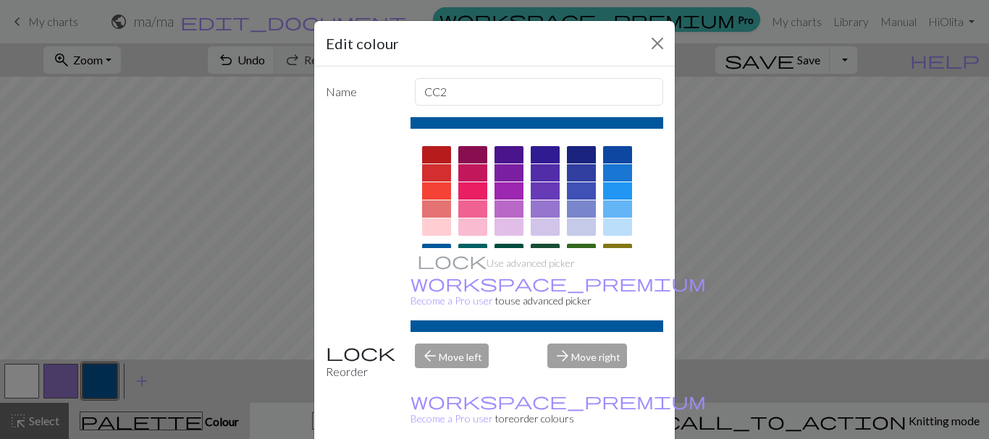
click at [105, 384] on div "Edit colour Name CC2 Use advanced picker workspace_premium Become a Pro user to…" at bounding box center [494, 219] width 989 height 439
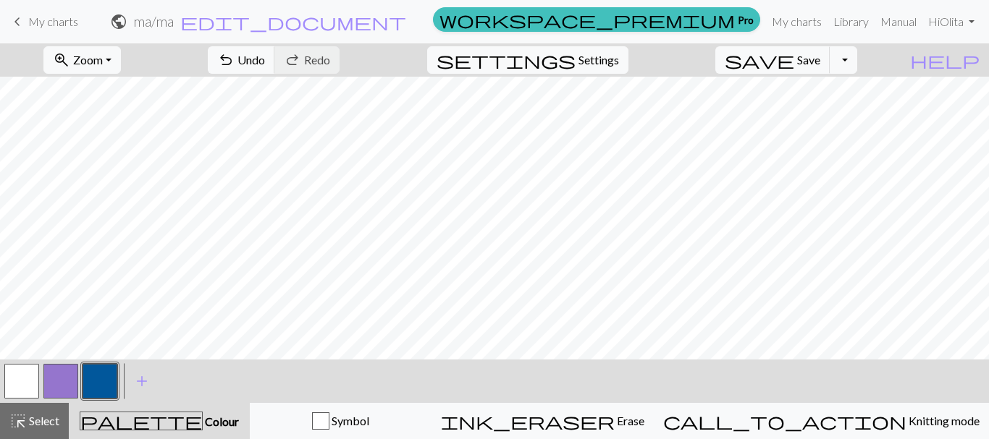
drag, startPoint x: 104, startPoint y: 384, endPoint x: 376, endPoint y: 371, distance: 271.8
click at [376, 371] on div "< > add Add a colour" at bounding box center [494, 381] width 989 height 43
click at [265, 61] on span "Undo" at bounding box center [251, 60] width 28 height 14
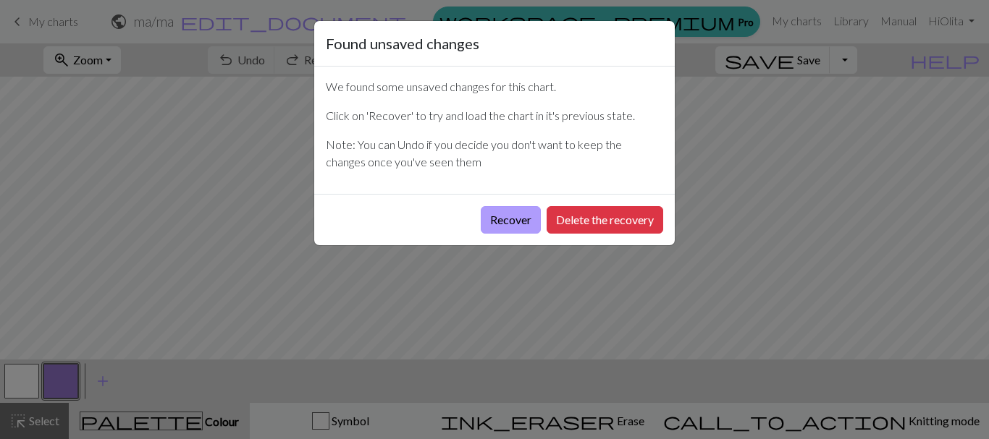
click at [510, 219] on button "Recover" at bounding box center [511, 220] width 60 height 28
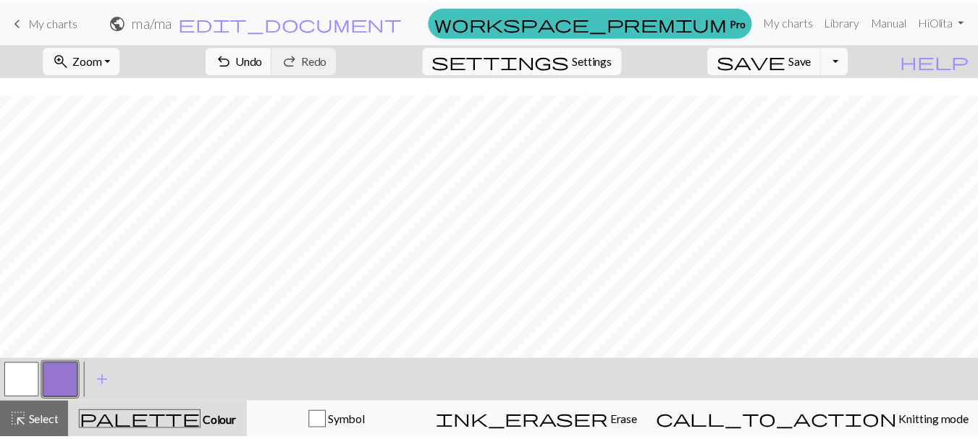
scroll to position [502, 0]
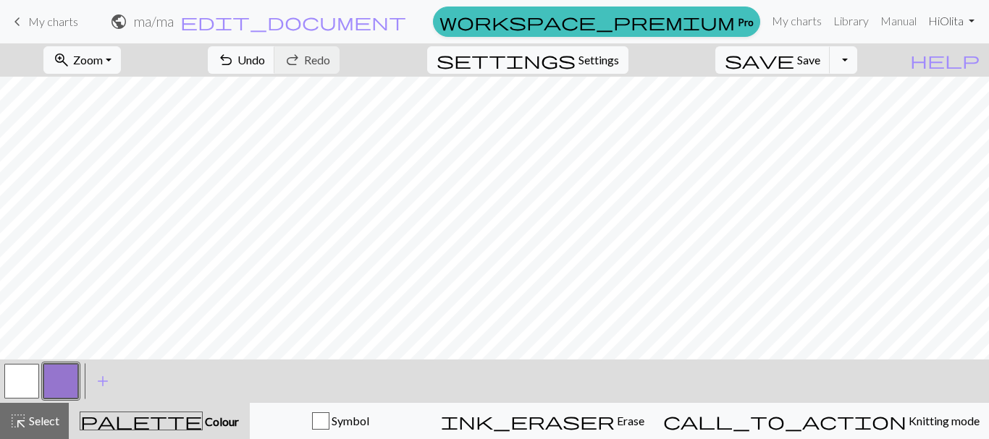
click at [969, 18] on link "Hi [PERSON_NAME]" at bounding box center [951, 21] width 58 height 29
click at [895, 109] on link "Logout" at bounding box center [897, 109] width 46 height 29
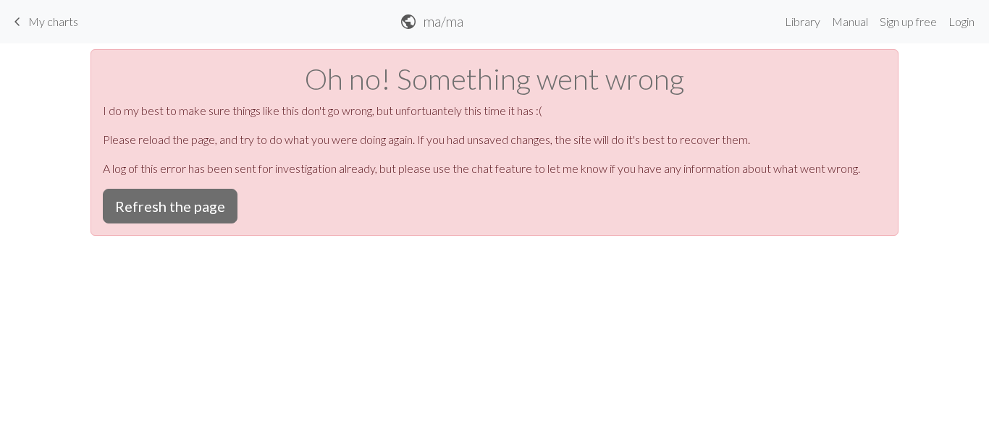
click at [69, 17] on span "My charts" at bounding box center [53, 21] width 50 height 14
